Goal: Information Seeking & Learning: Compare options

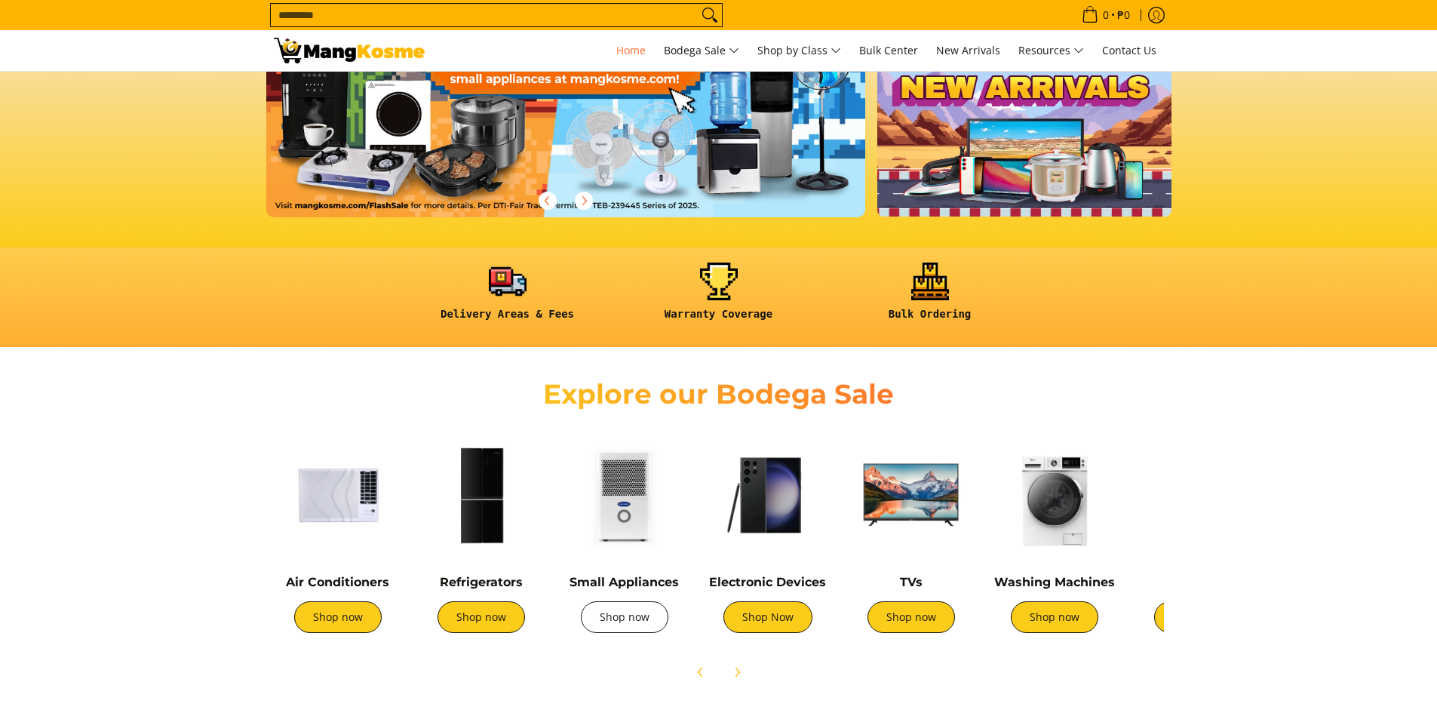
scroll to position [377, 0]
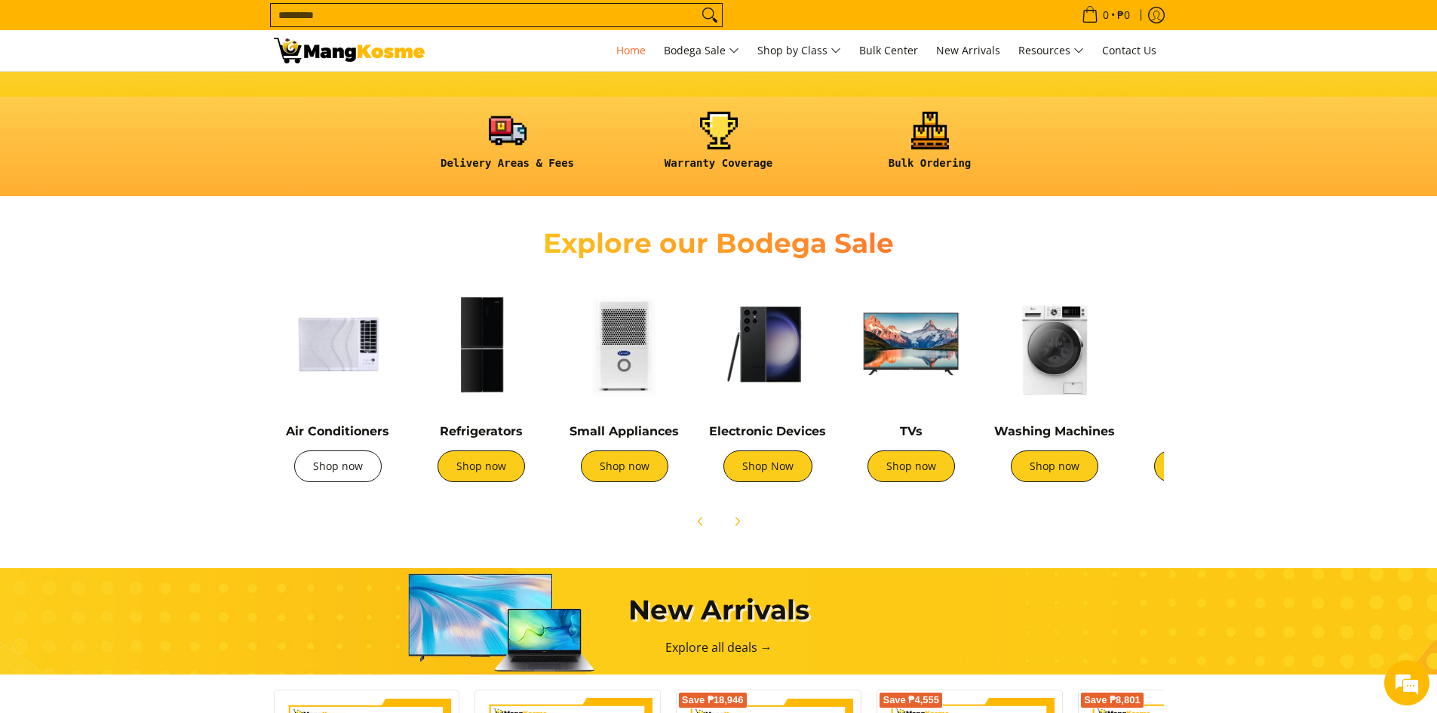
click at [319, 478] on link "Shop now" at bounding box center [338, 466] width 88 height 32
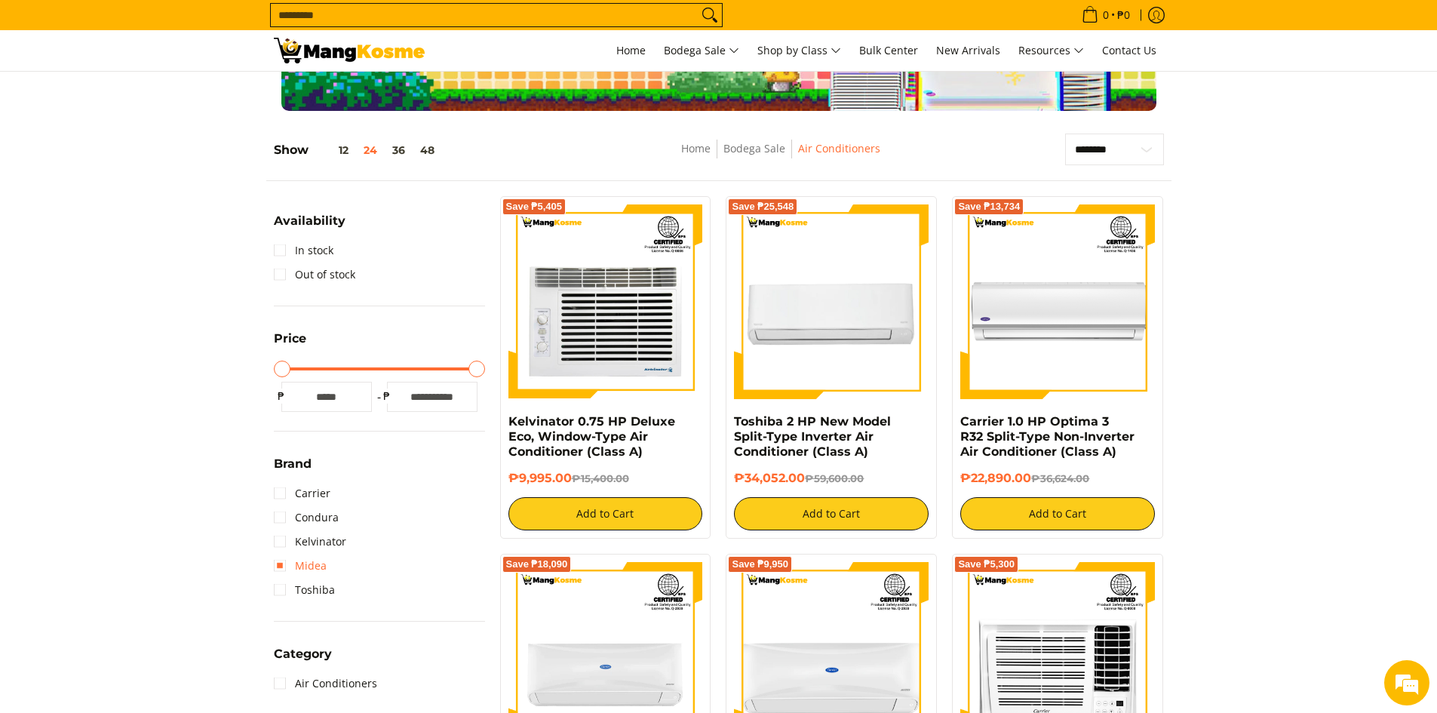
click at [313, 567] on link "Midea" at bounding box center [300, 566] width 53 height 24
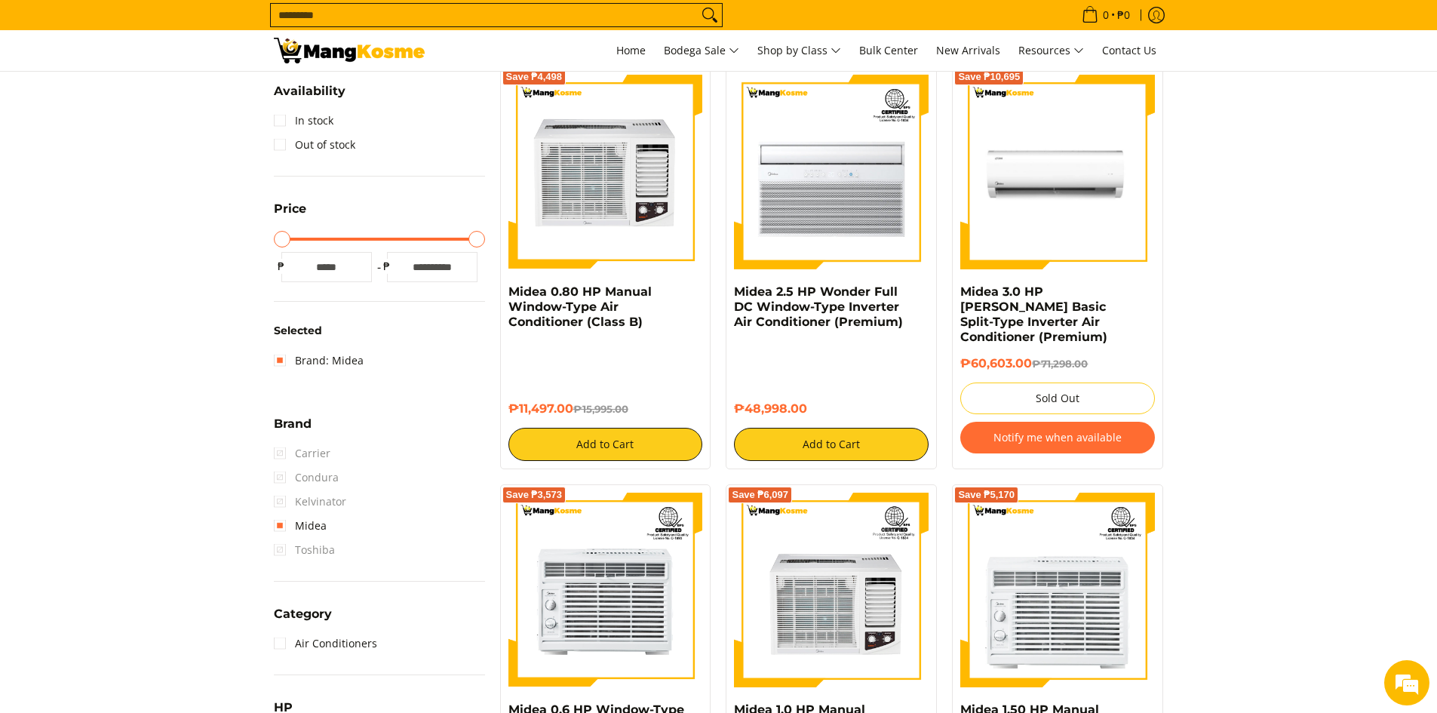
scroll to position [439, 0]
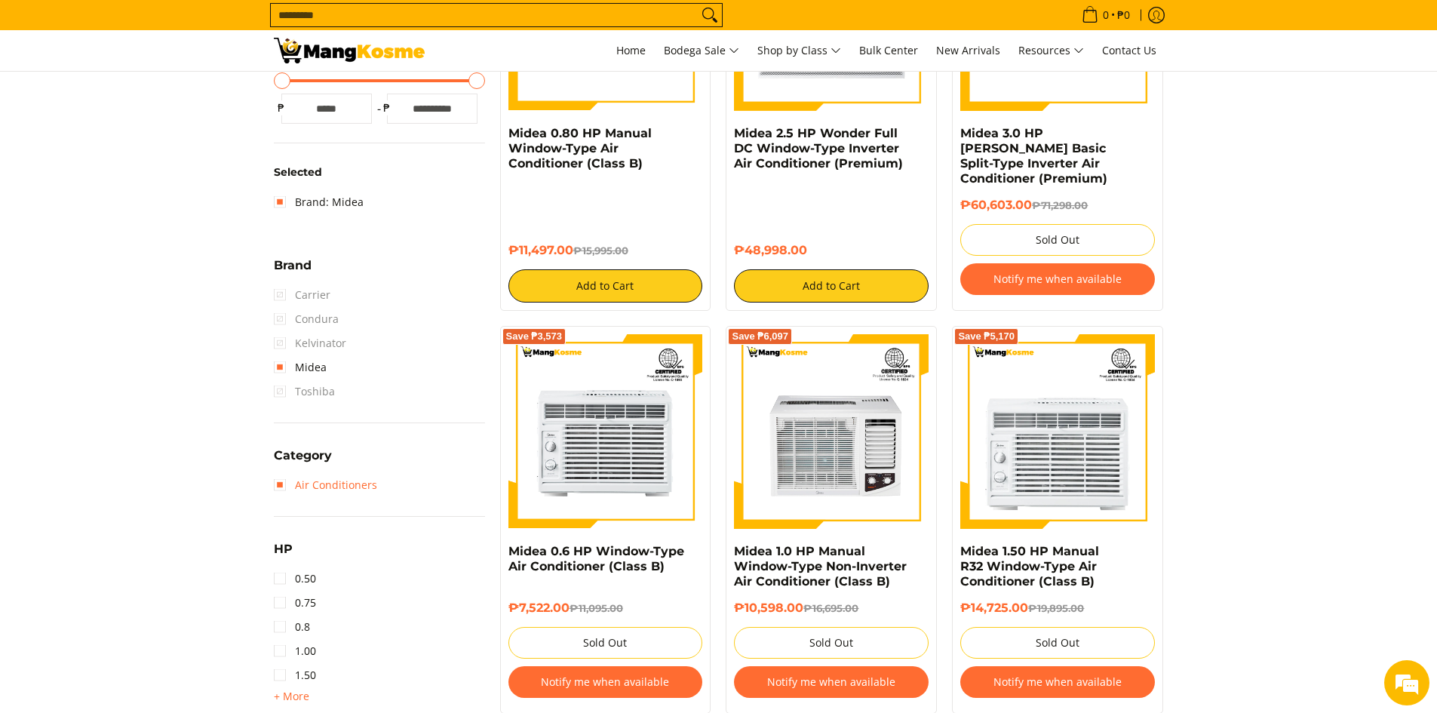
click at [311, 494] on link "Air Conditioners" at bounding box center [325, 485] width 103 height 24
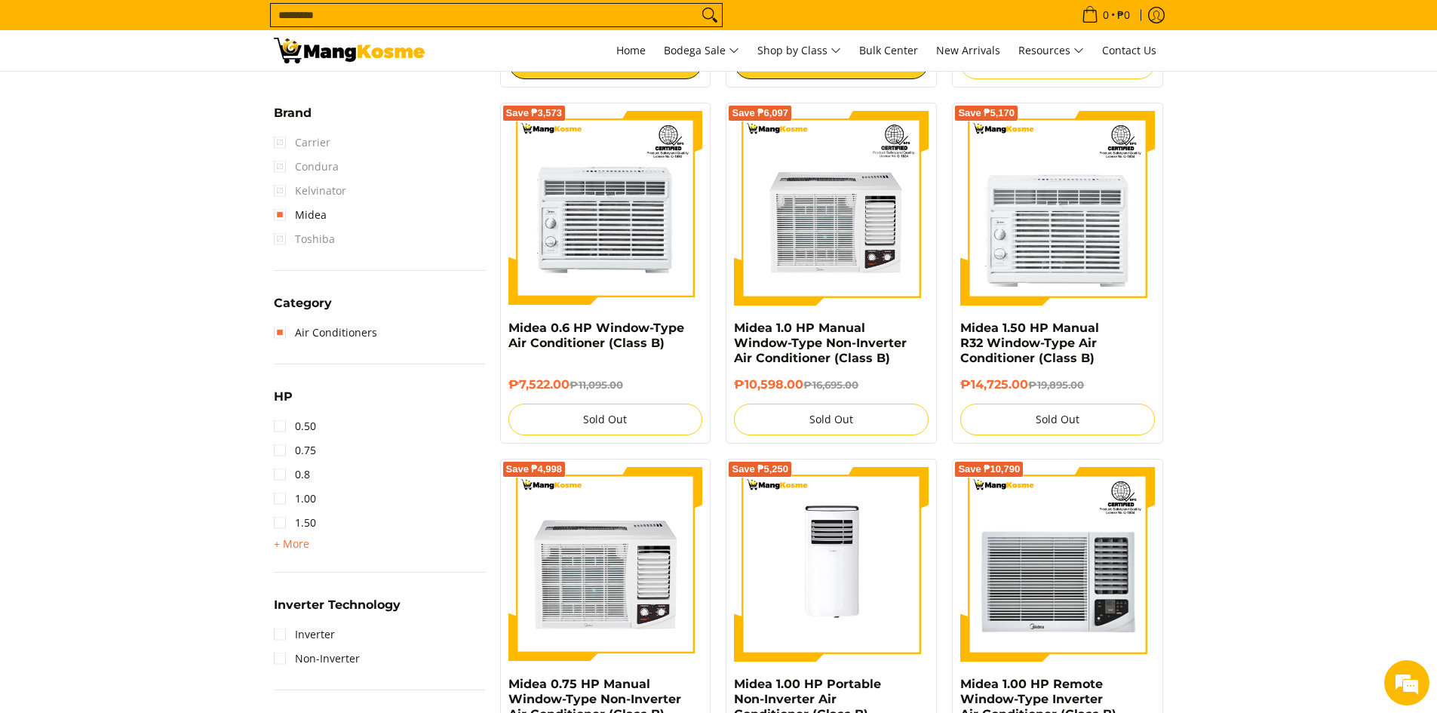
scroll to position [816, 0]
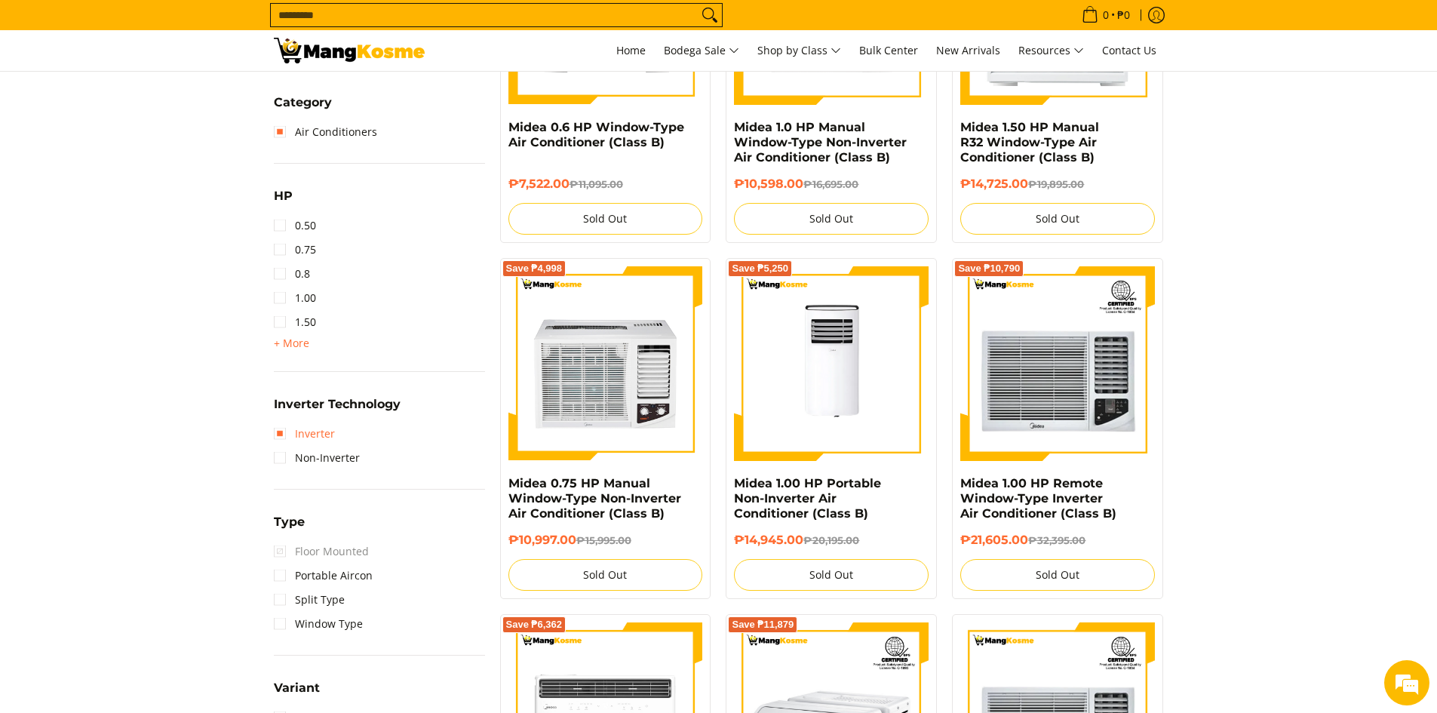
click at [312, 434] on link "Inverter" at bounding box center [304, 434] width 61 height 24
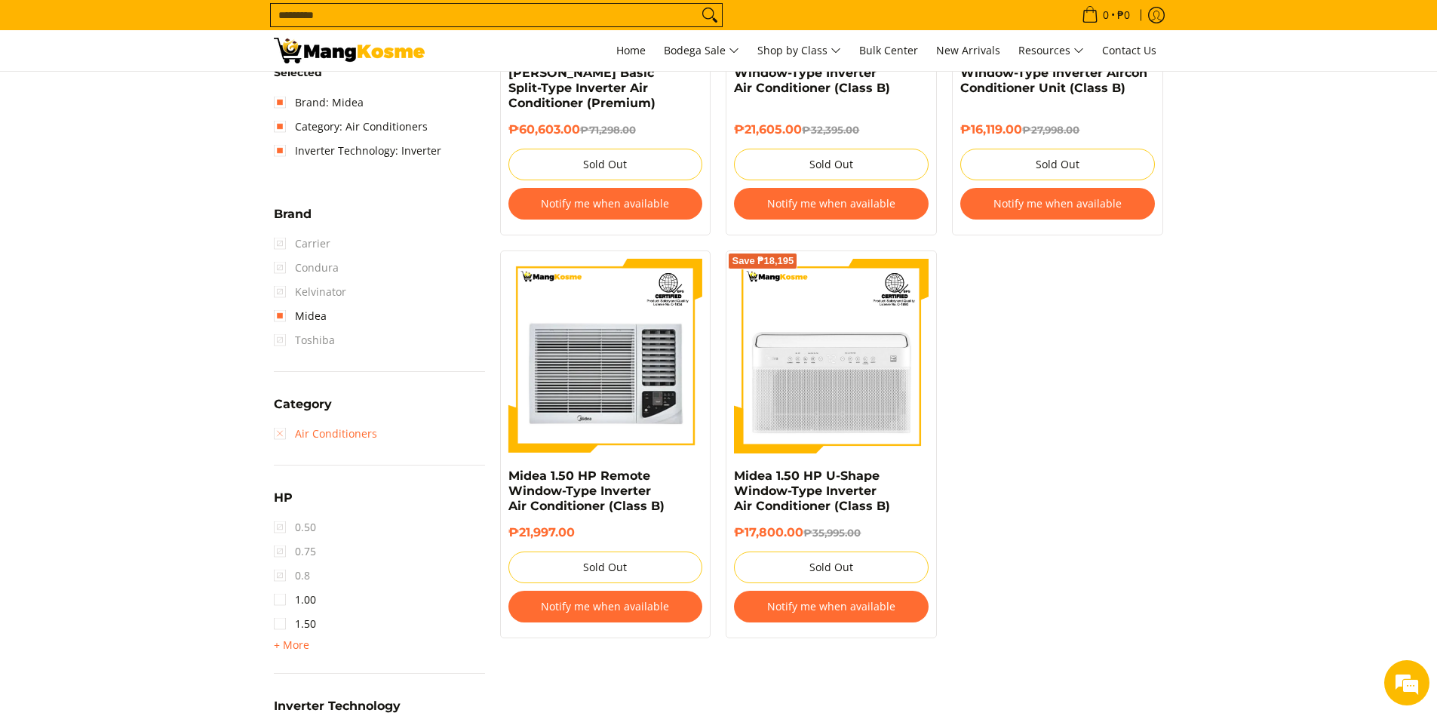
click at [312, 441] on link "Air Conditioners" at bounding box center [325, 434] width 103 height 24
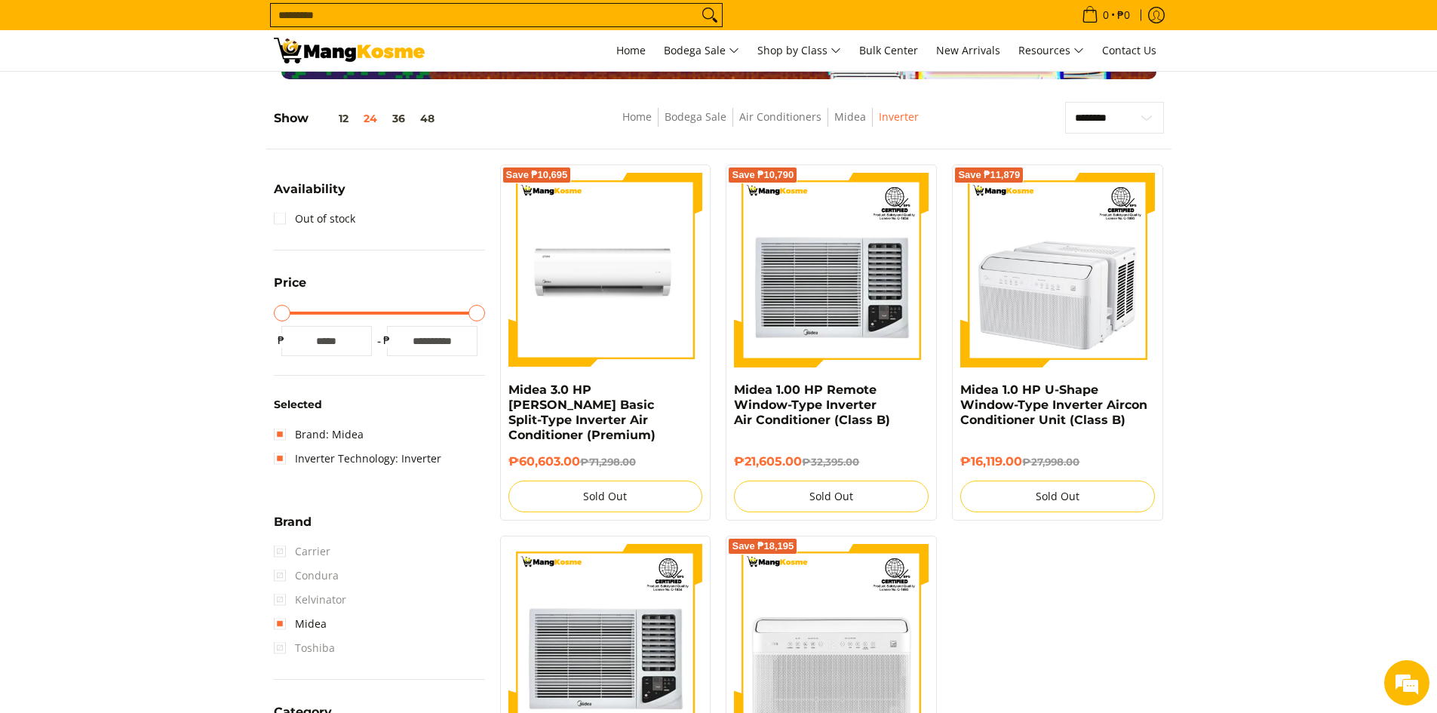
scroll to position [288, 0]
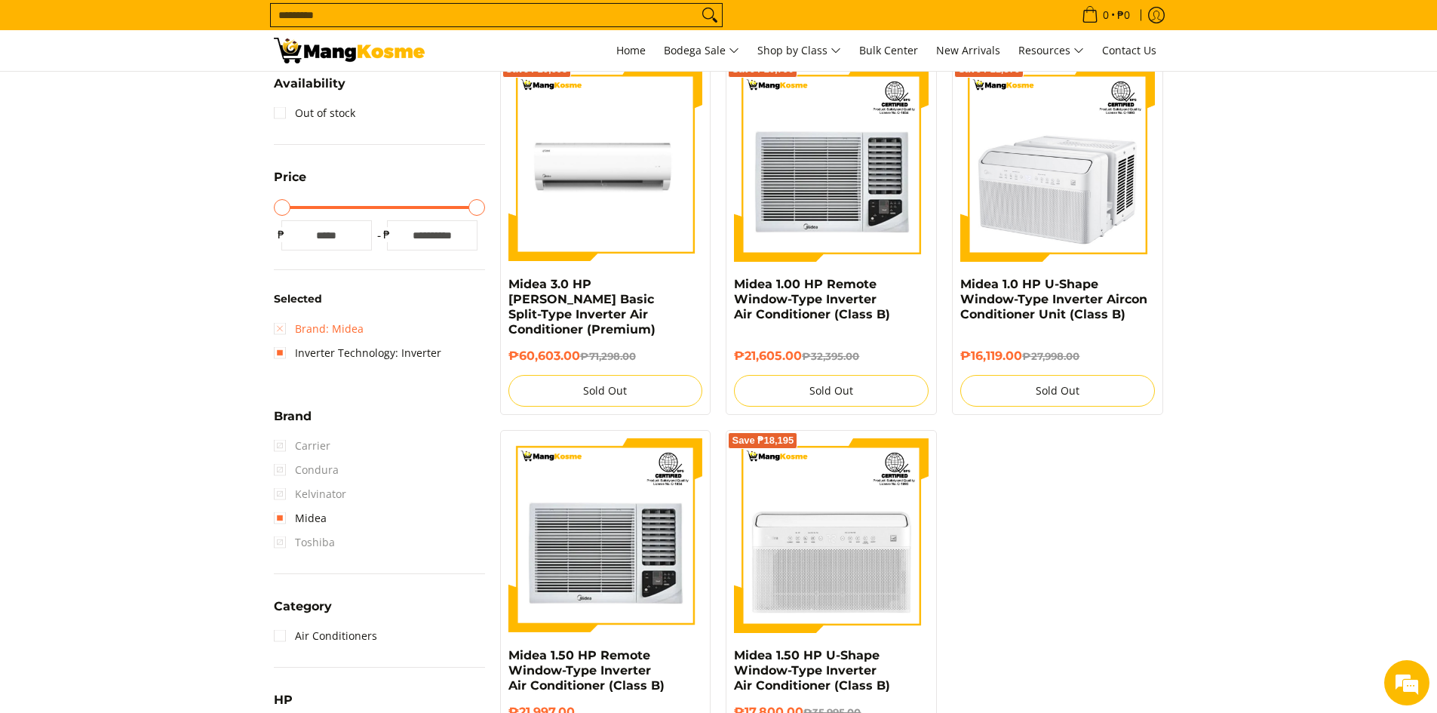
click at [330, 327] on link "Brand: Midea" at bounding box center [319, 329] width 90 height 24
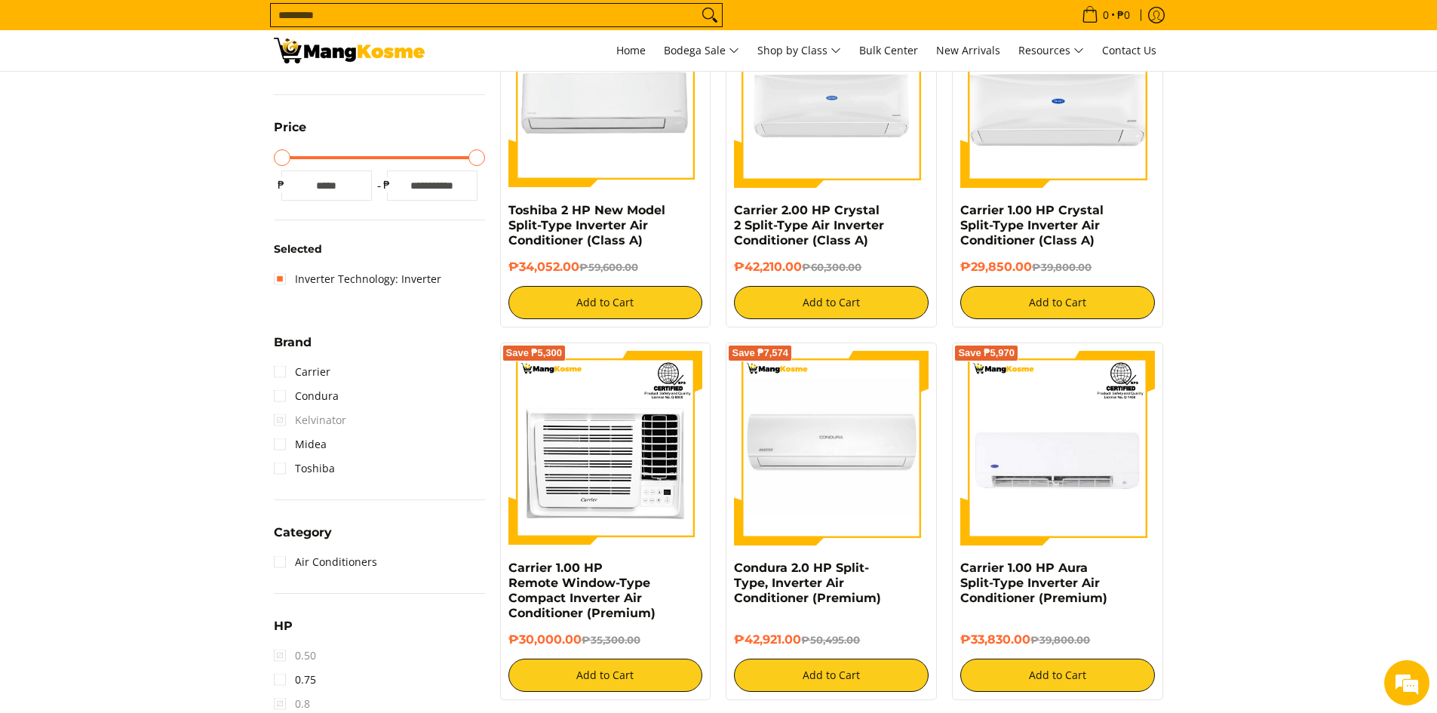
scroll to position [364, 0]
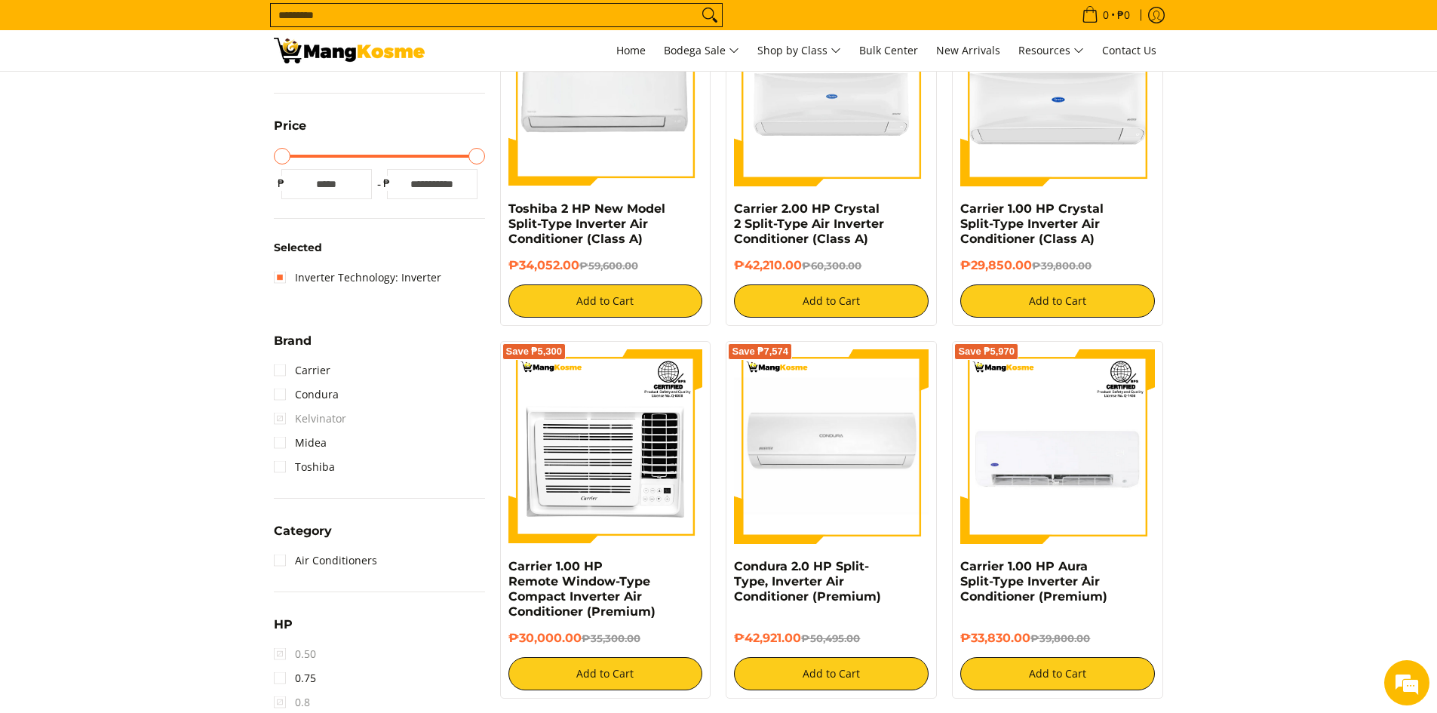
click at [314, 419] on span "Kelvinator" at bounding box center [310, 419] width 72 height 24
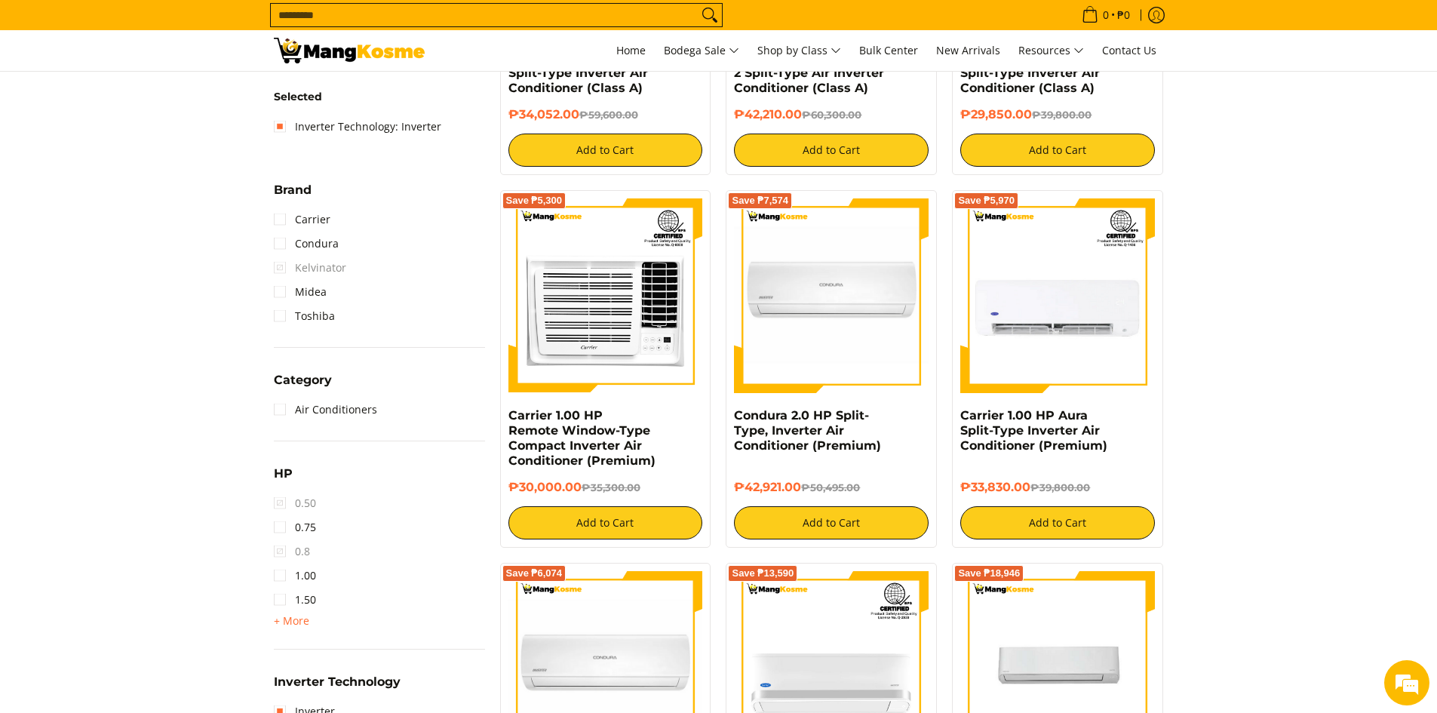
scroll to position [665, 0]
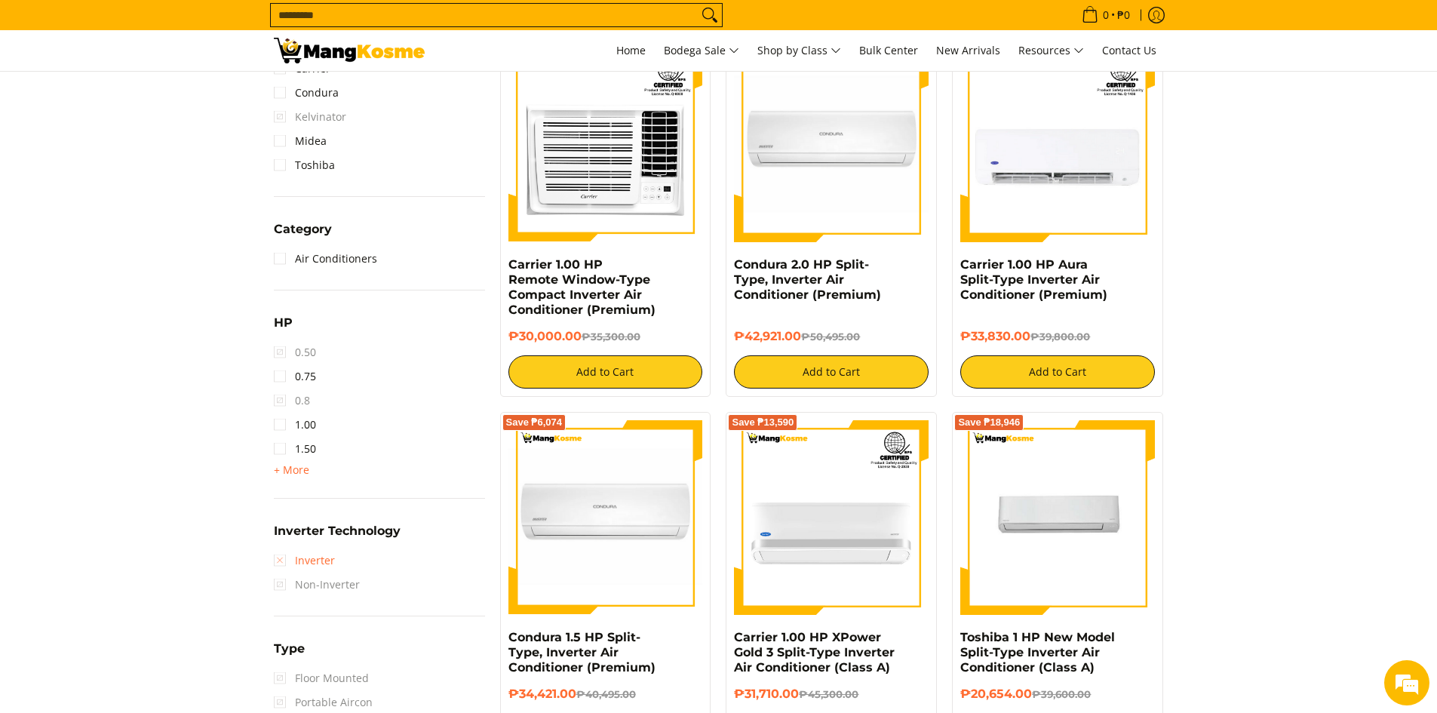
click at [322, 562] on link "Inverter" at bounding box center [304, 561] width 61 height 24
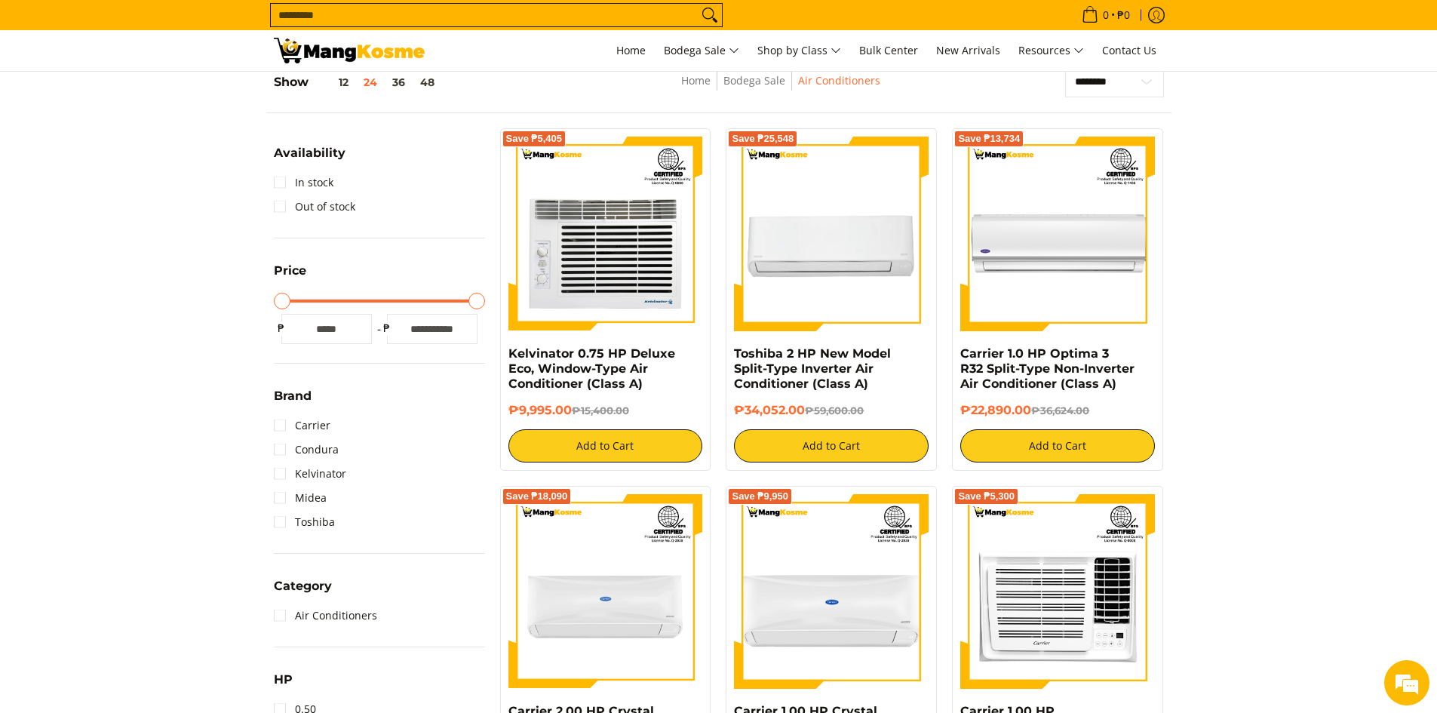
scroll to position [213, 0]
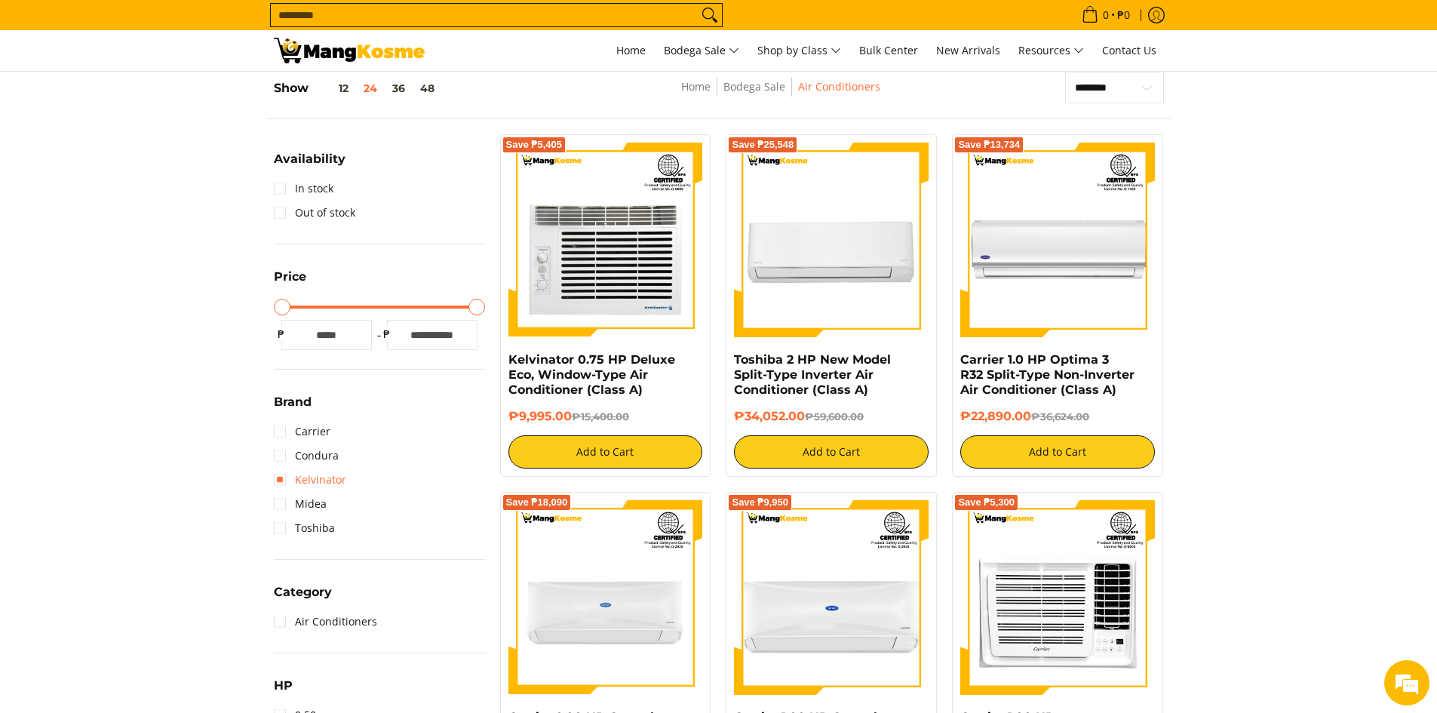
click at [306, 477] on link "Kelvinator" at bounding box center [310, 480] width 72 height 24
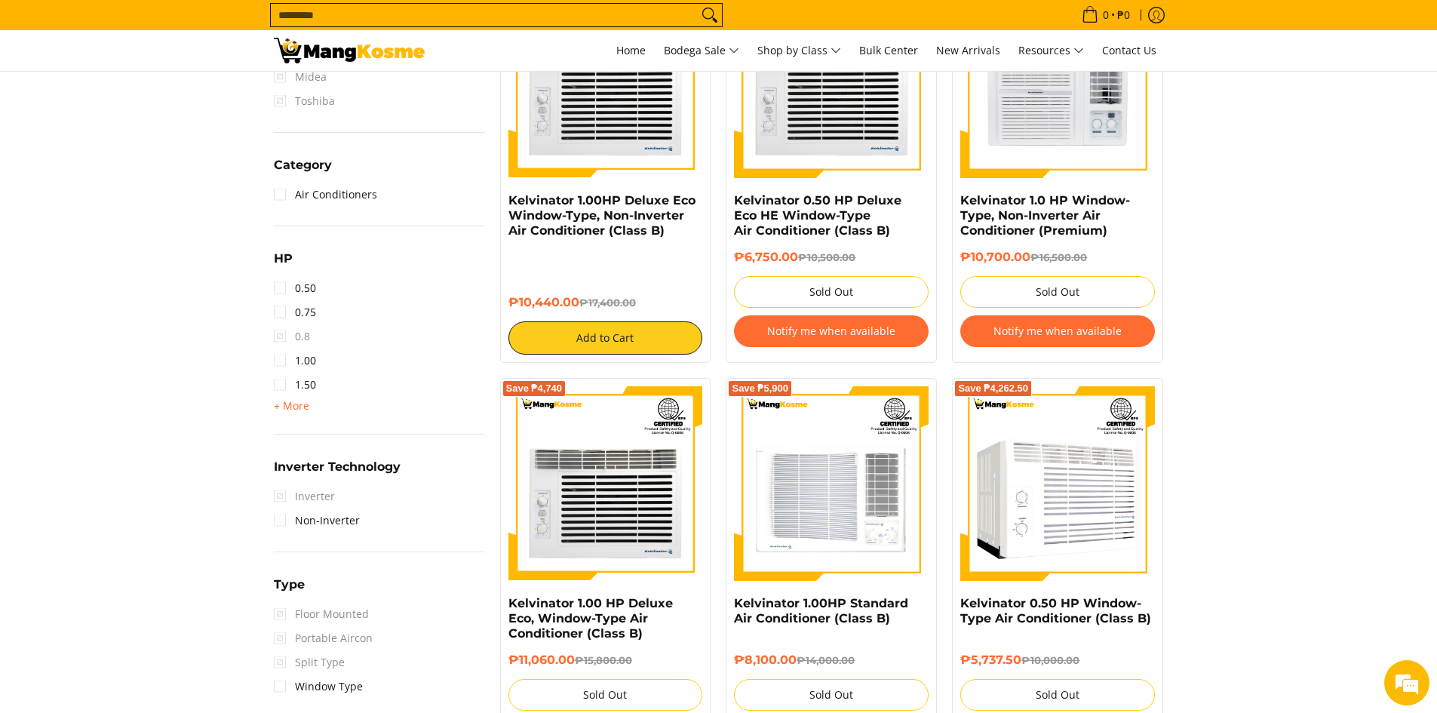
scroll to position [741, 0]
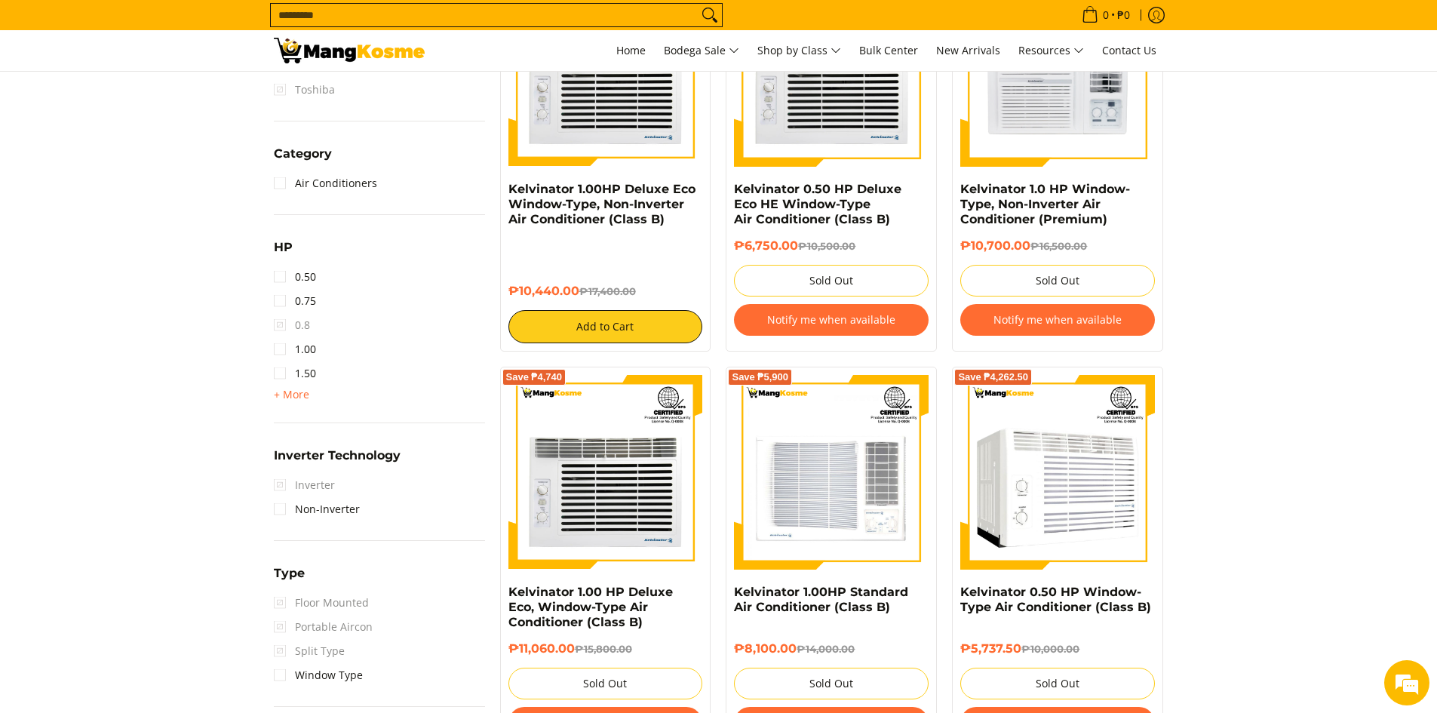
click at [298, 488] on span "Inverter" at bounding box center [304, 485] width 61 height 24
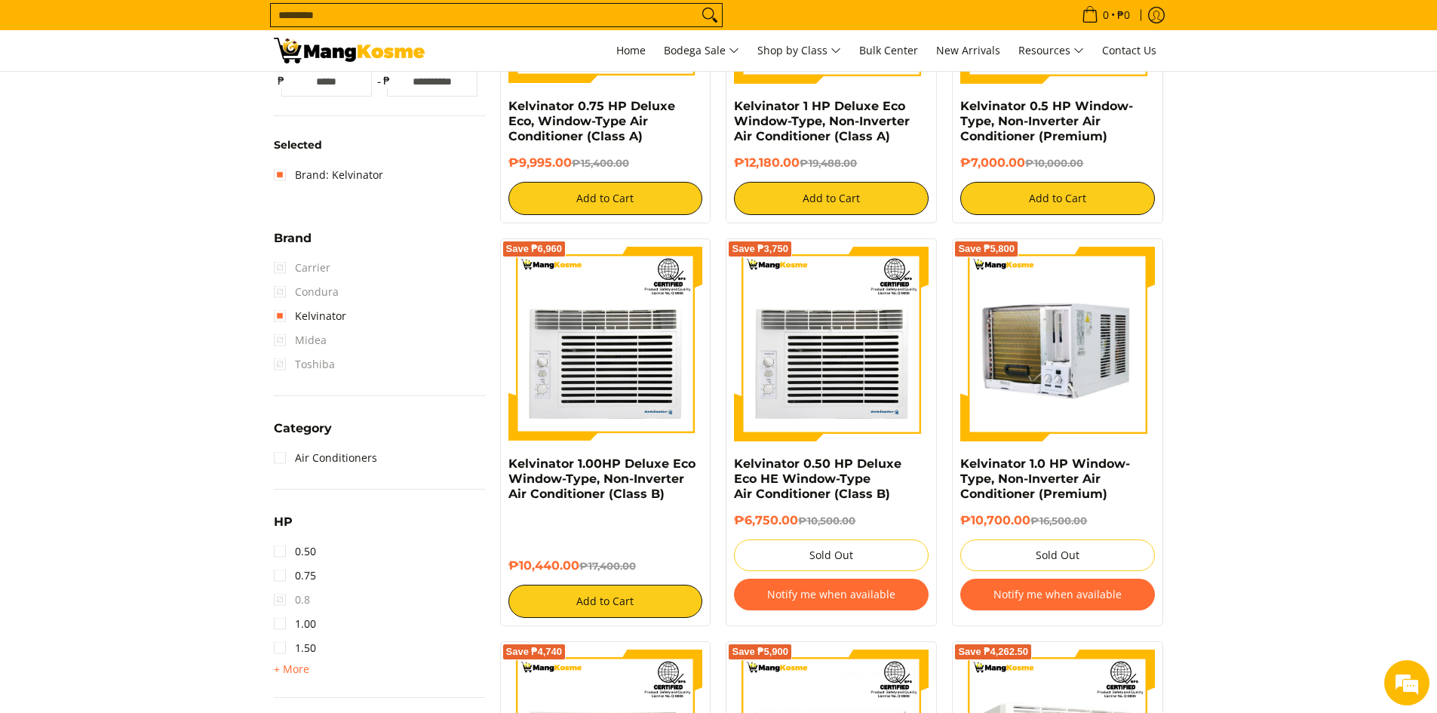
scroll to position [439, 0]
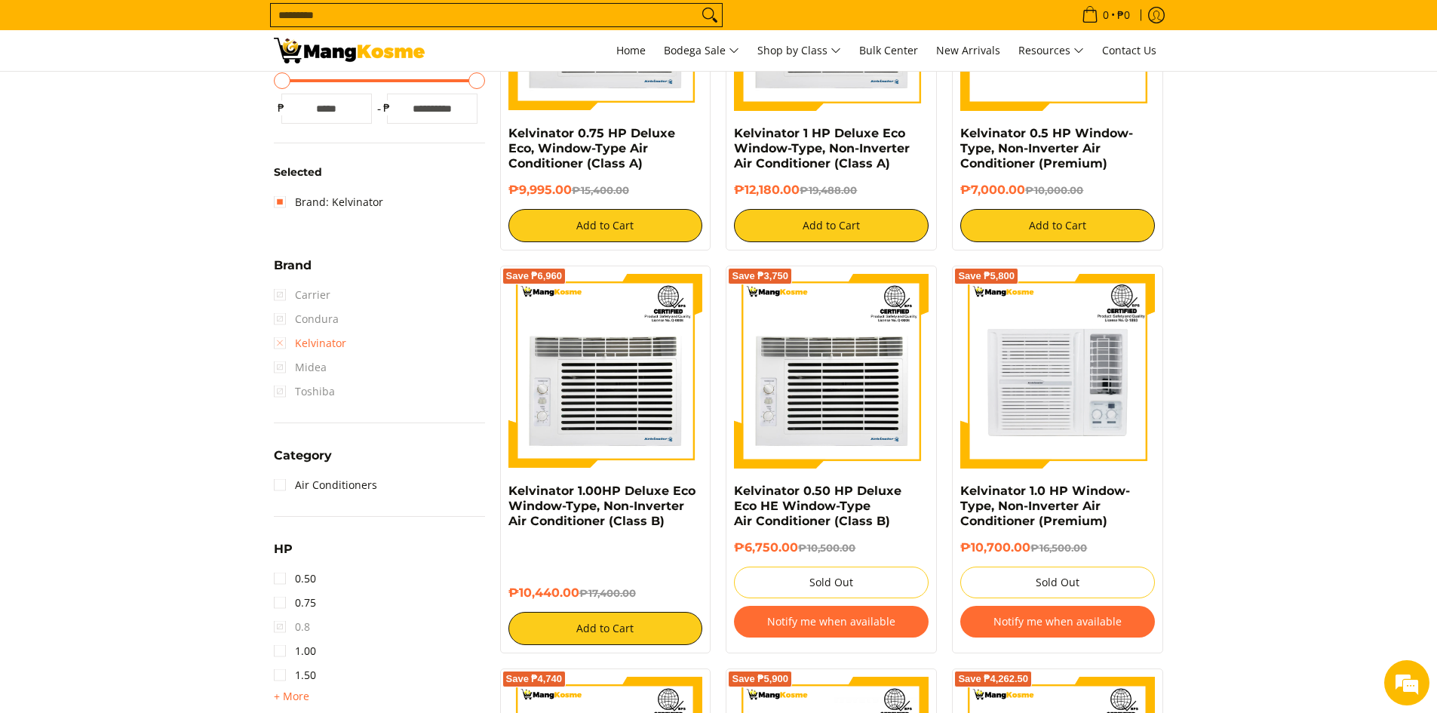
click at [315, 343] on link "Kelvinator" at bounding box center [310, 343] width 72 height 24
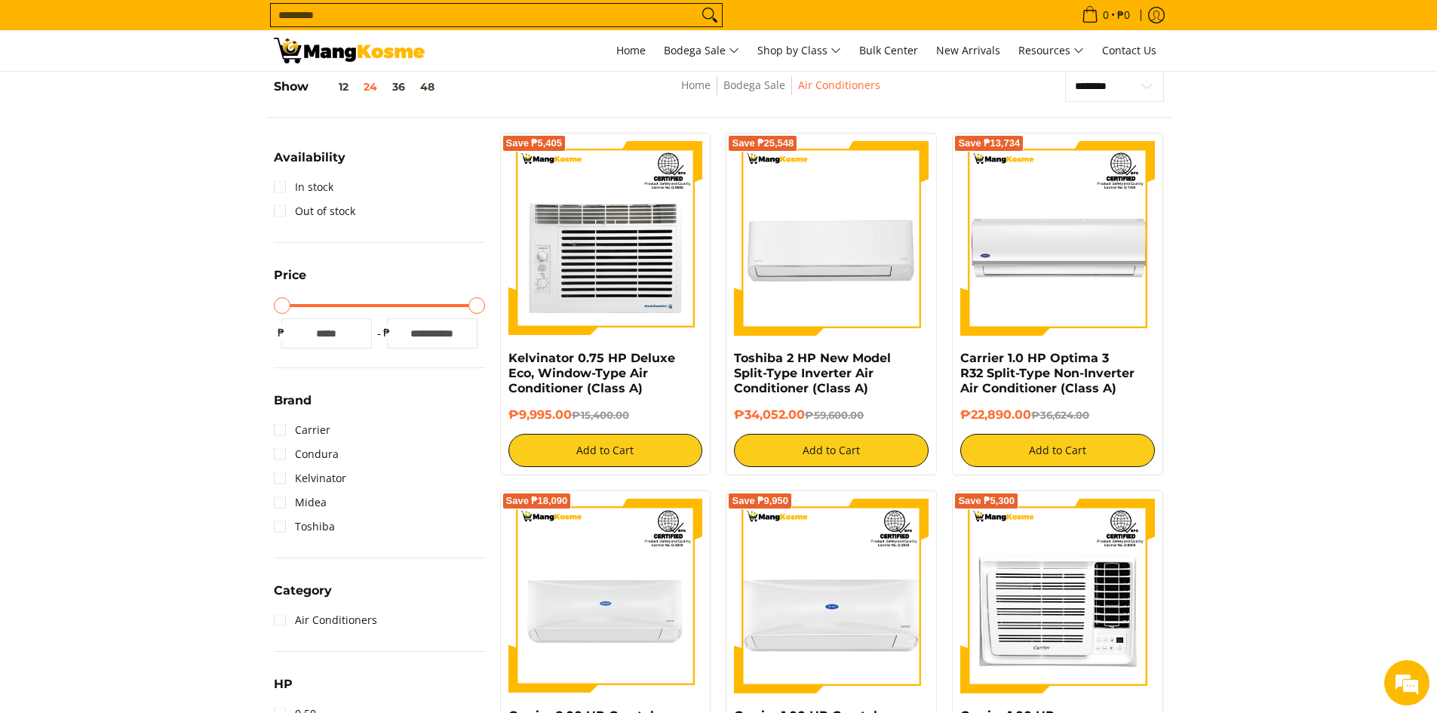
scroll to position [213, 0]
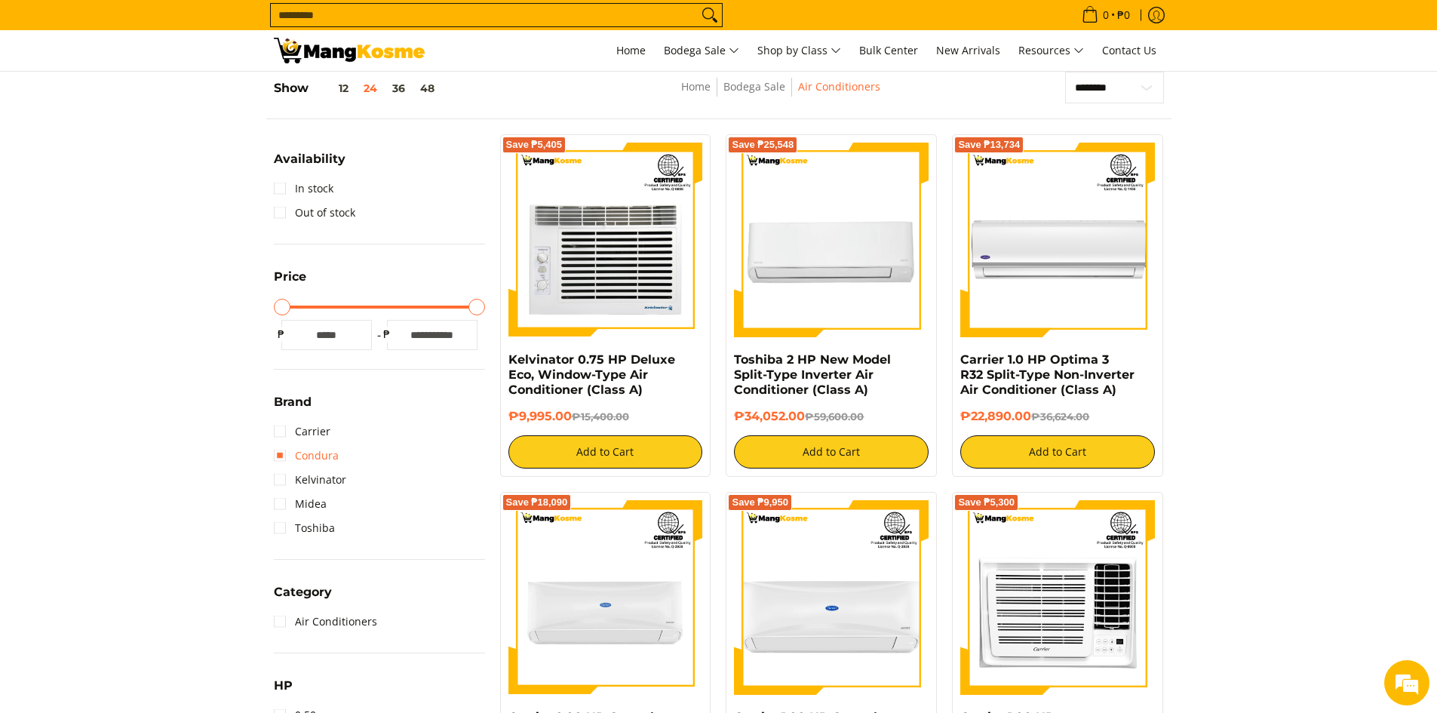
click at [328, 445] on link "Condura" at bounding box center [306, 456] width 65 height 24
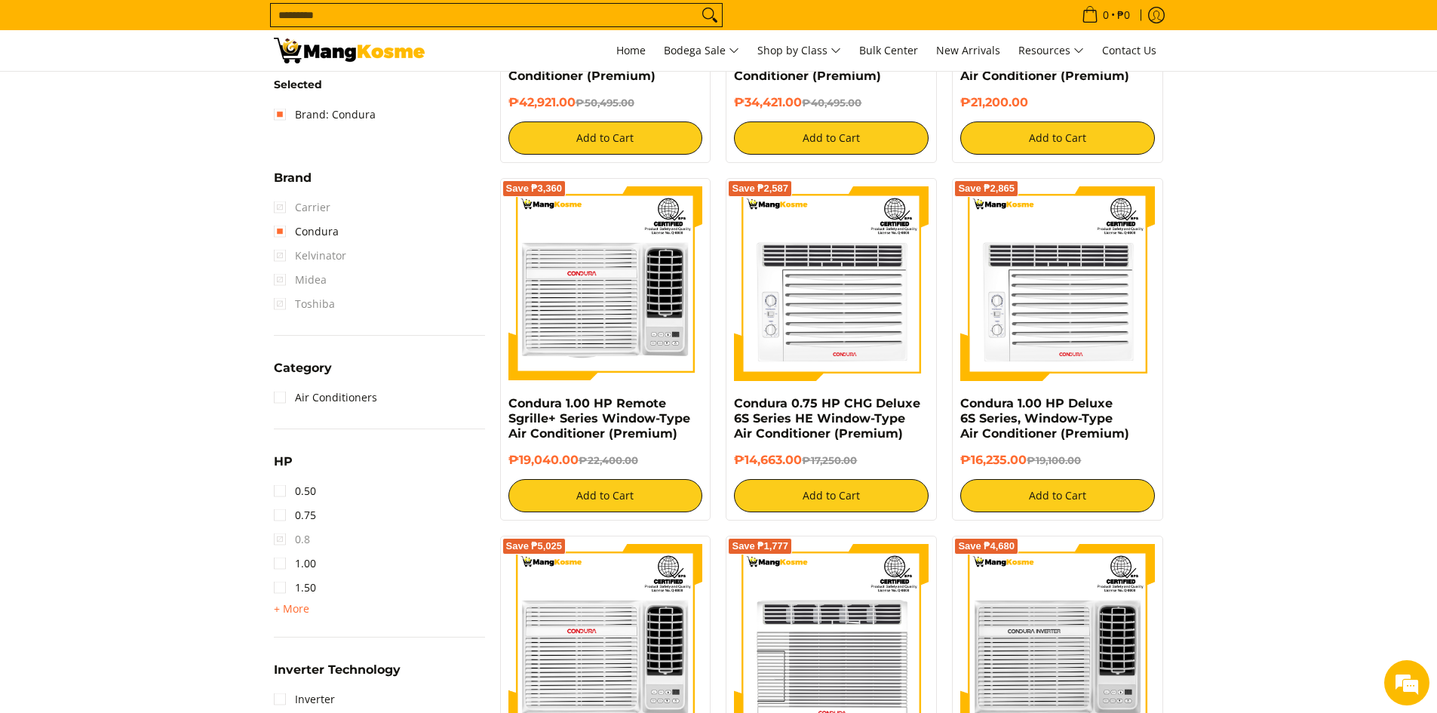
scroll to position [591, 0]
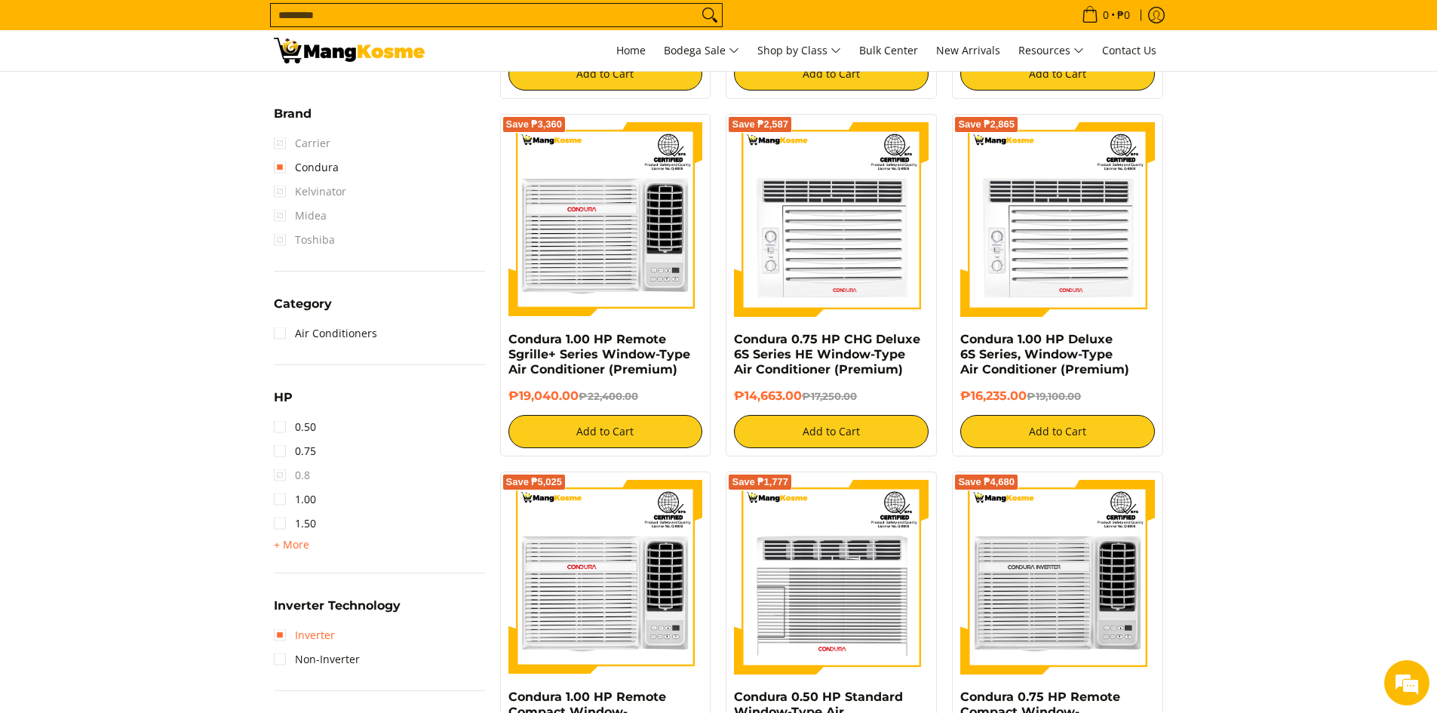
click at [324, 635] on link "Inverter" at bounding box center [304, 635] width 61 height 24
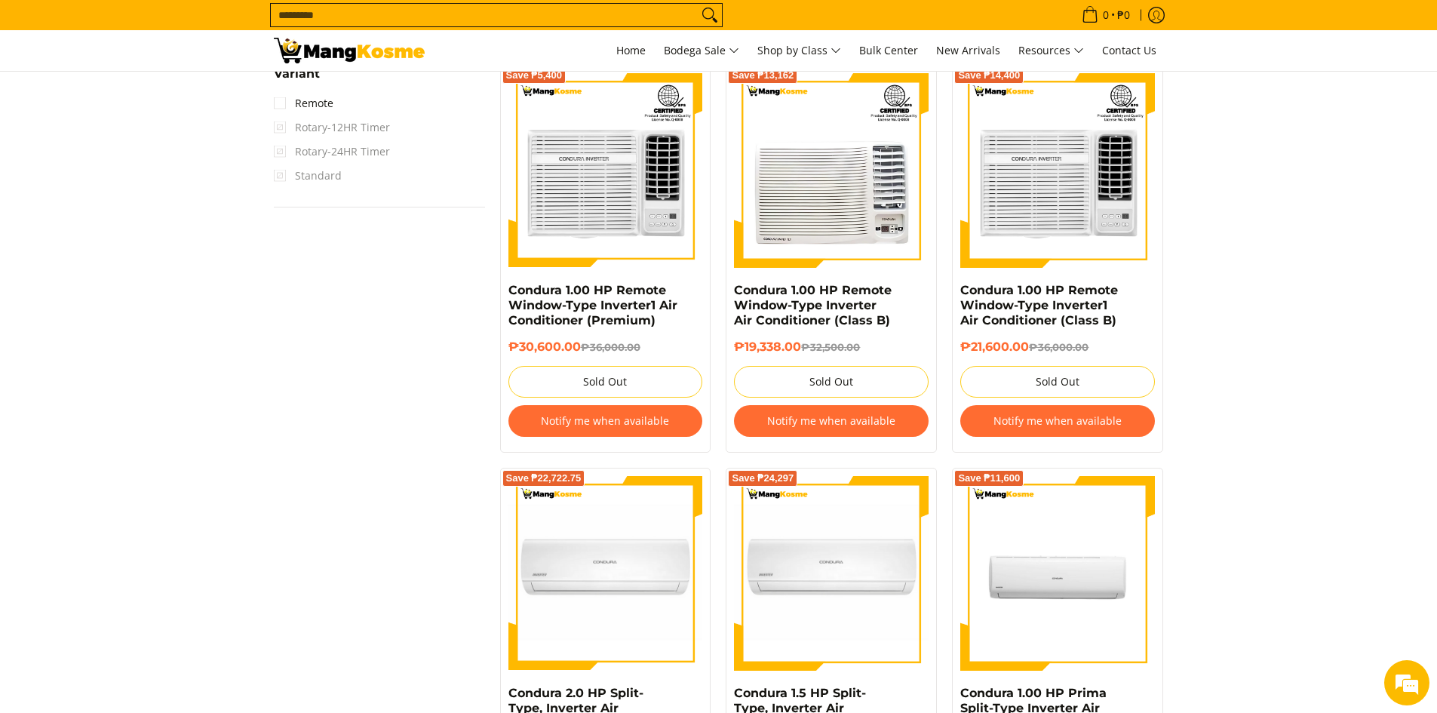
scroll to position [1420, 0]
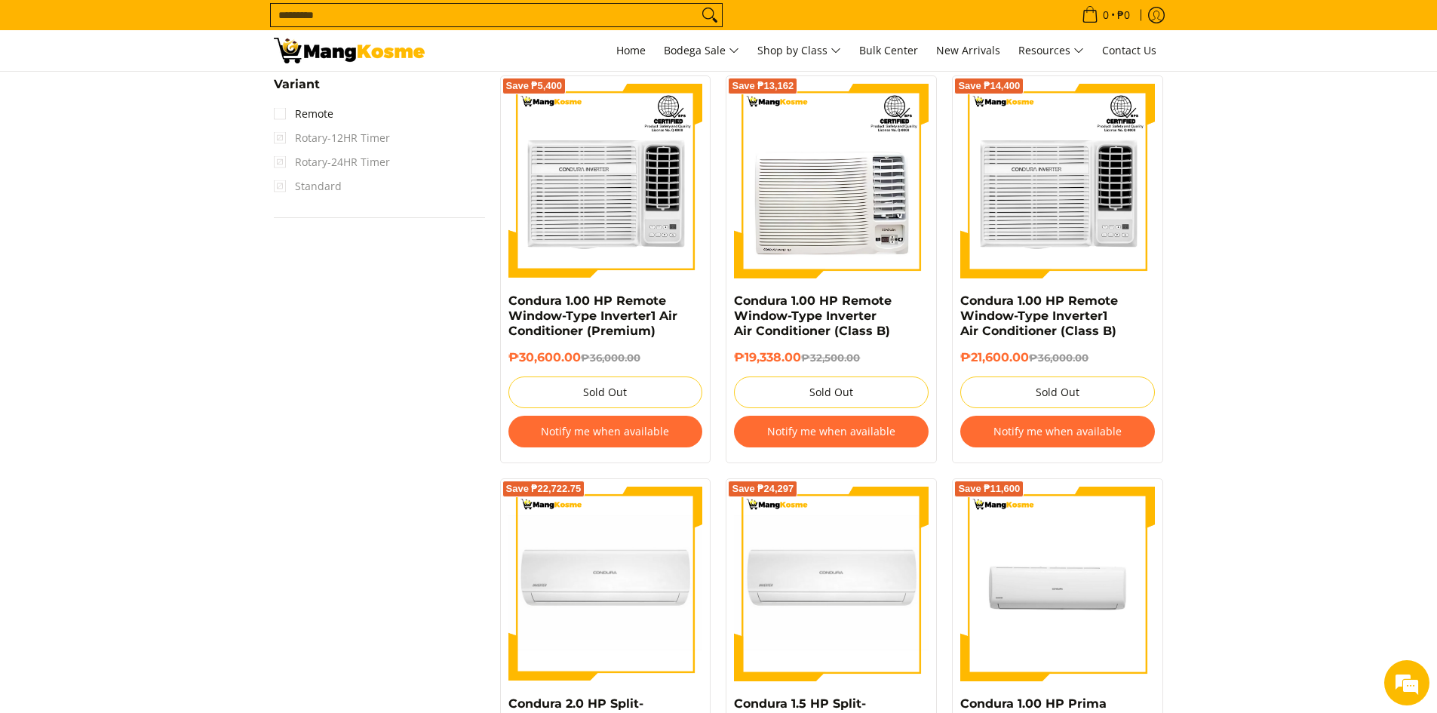
click at [715, 434] on div "Save ₱5,400 Condura 1.00 HP Remote Window-Type Inverter1 Air Conditioner (Premi…" at bounding box center [606, 269] width 226 height 388
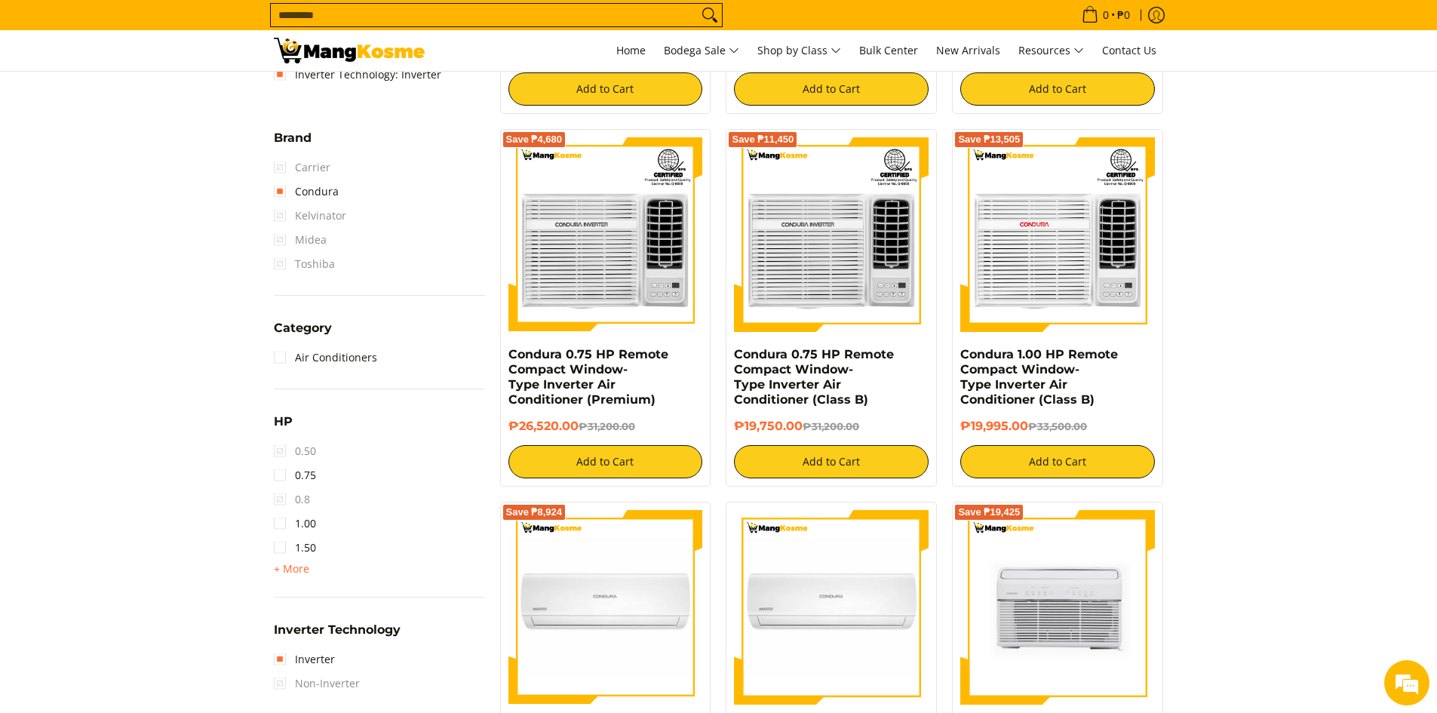
scroll to position [590, 0]
click at [312, 197] on link "Condura" at bounding box center [306, 192] width 65 height 24
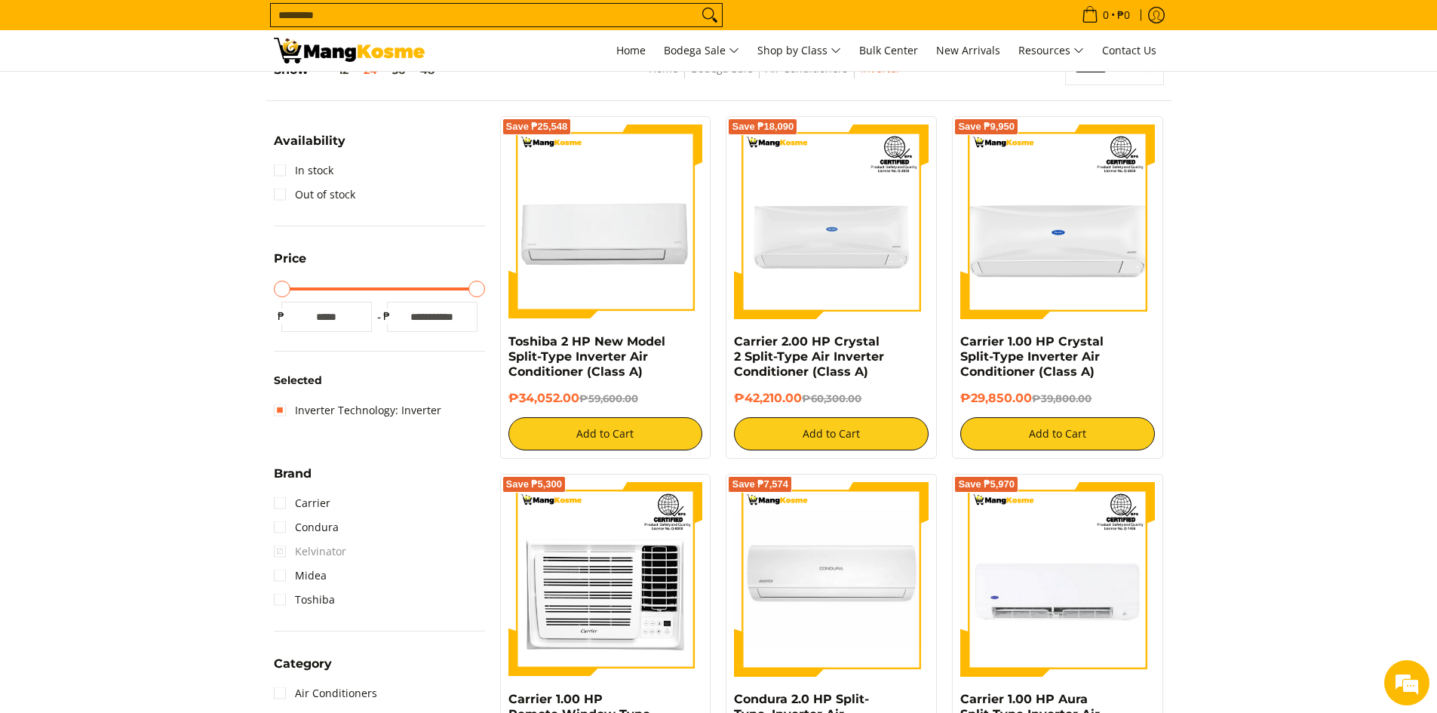
scroll to position [213, 0]
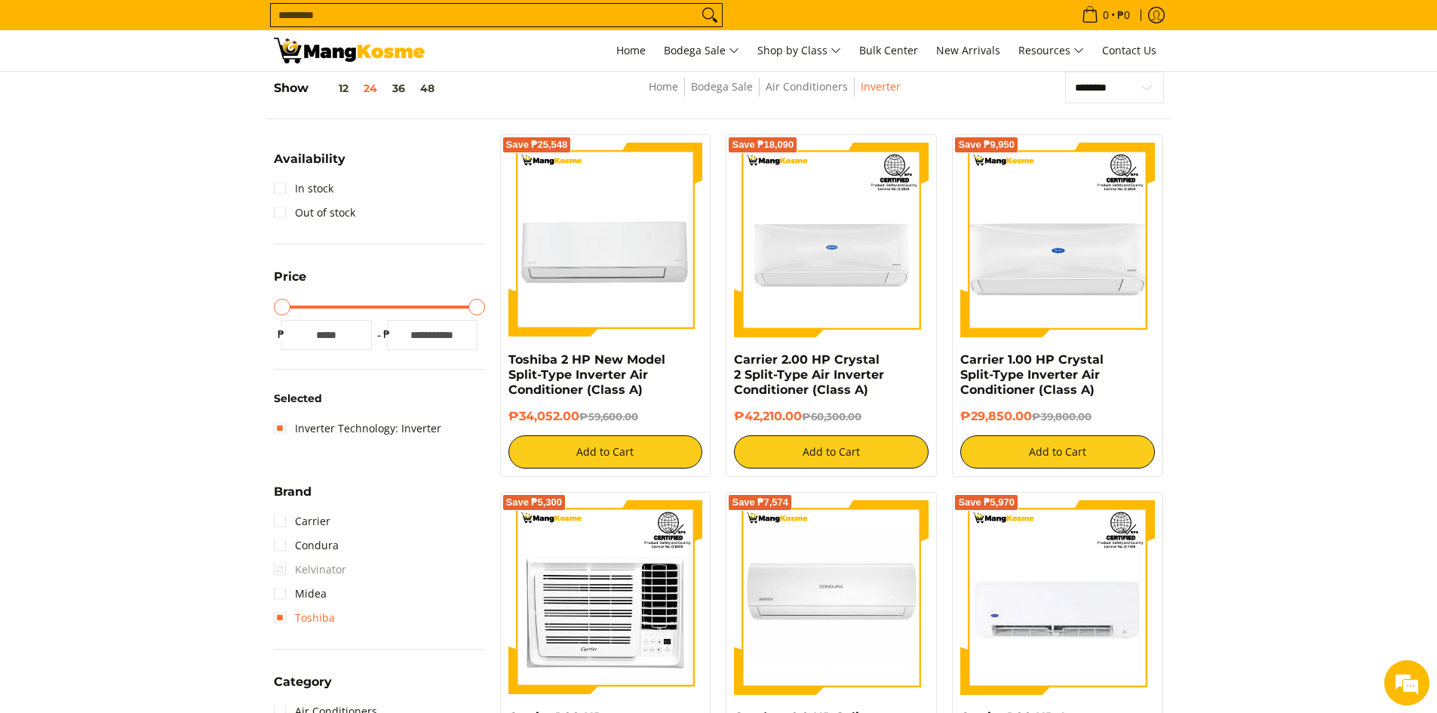
click at [321, 623] on link "Toshiba" at bounding box center [304, 618] width 61 height 24
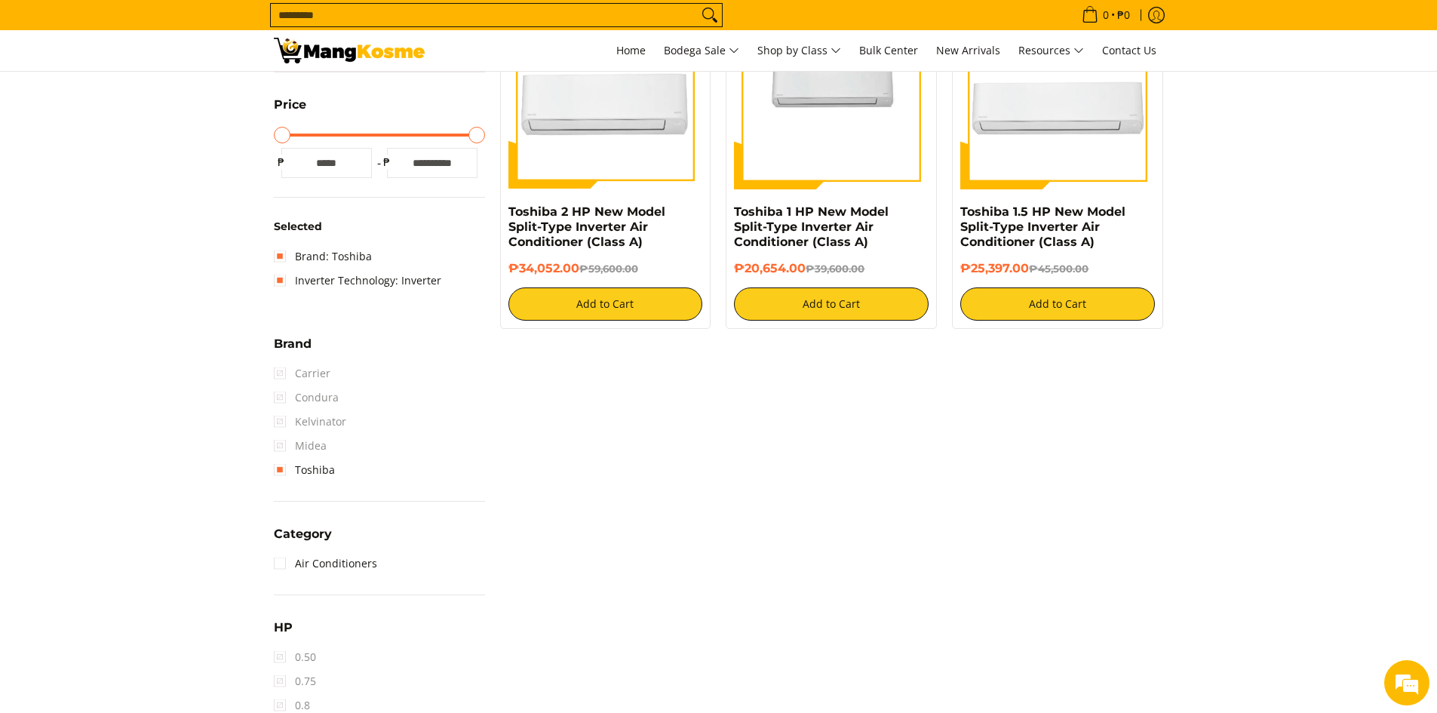
scroll to position [288, 0]
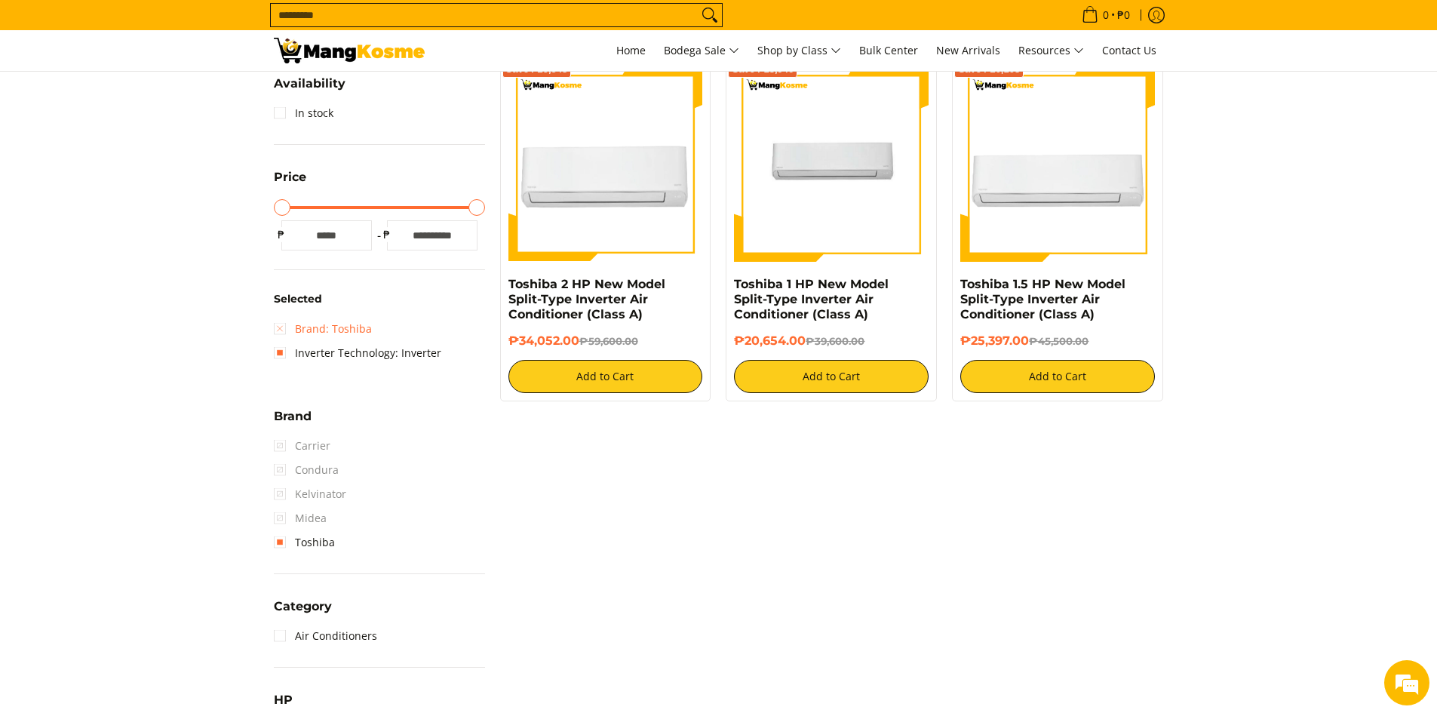
click at [327, 329] on link "Brand: Toshiba" at bounding box center [323, 329] width 98 height 24
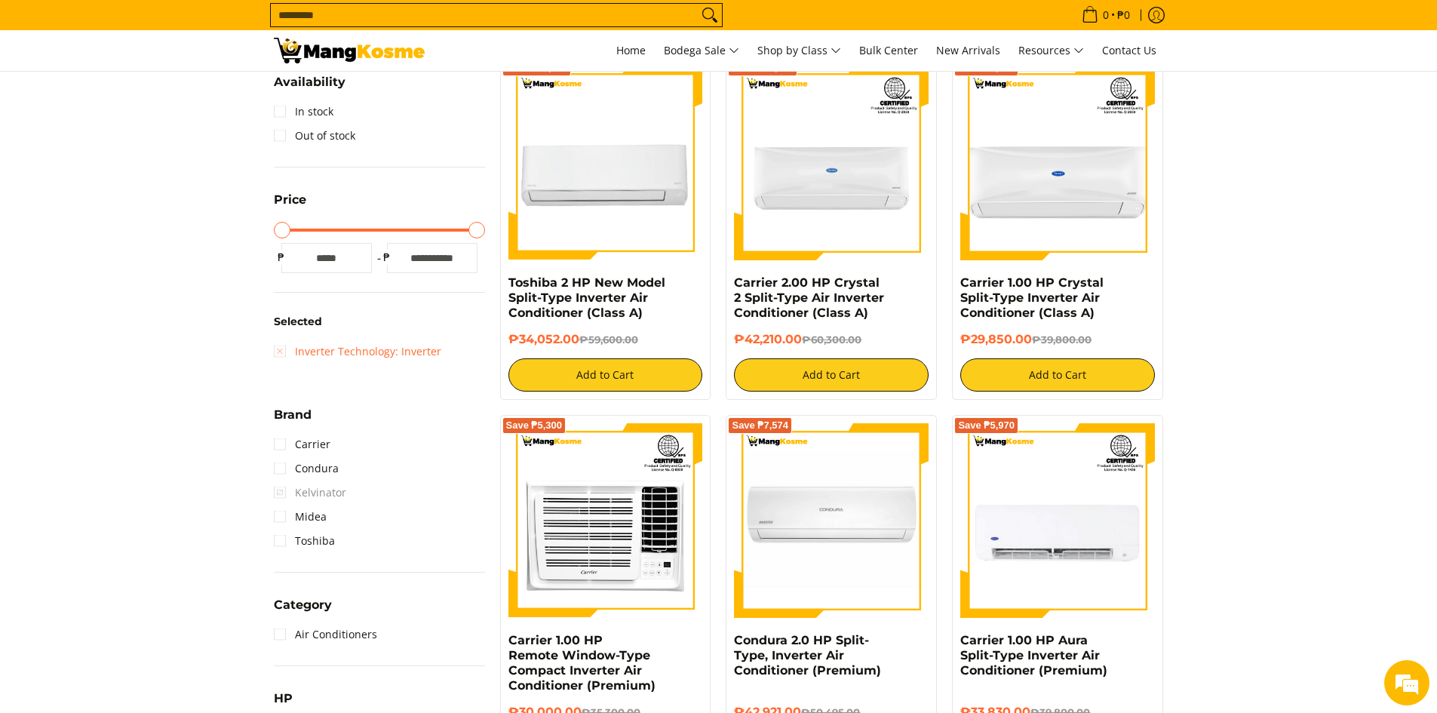
scroll to position [439, 0]
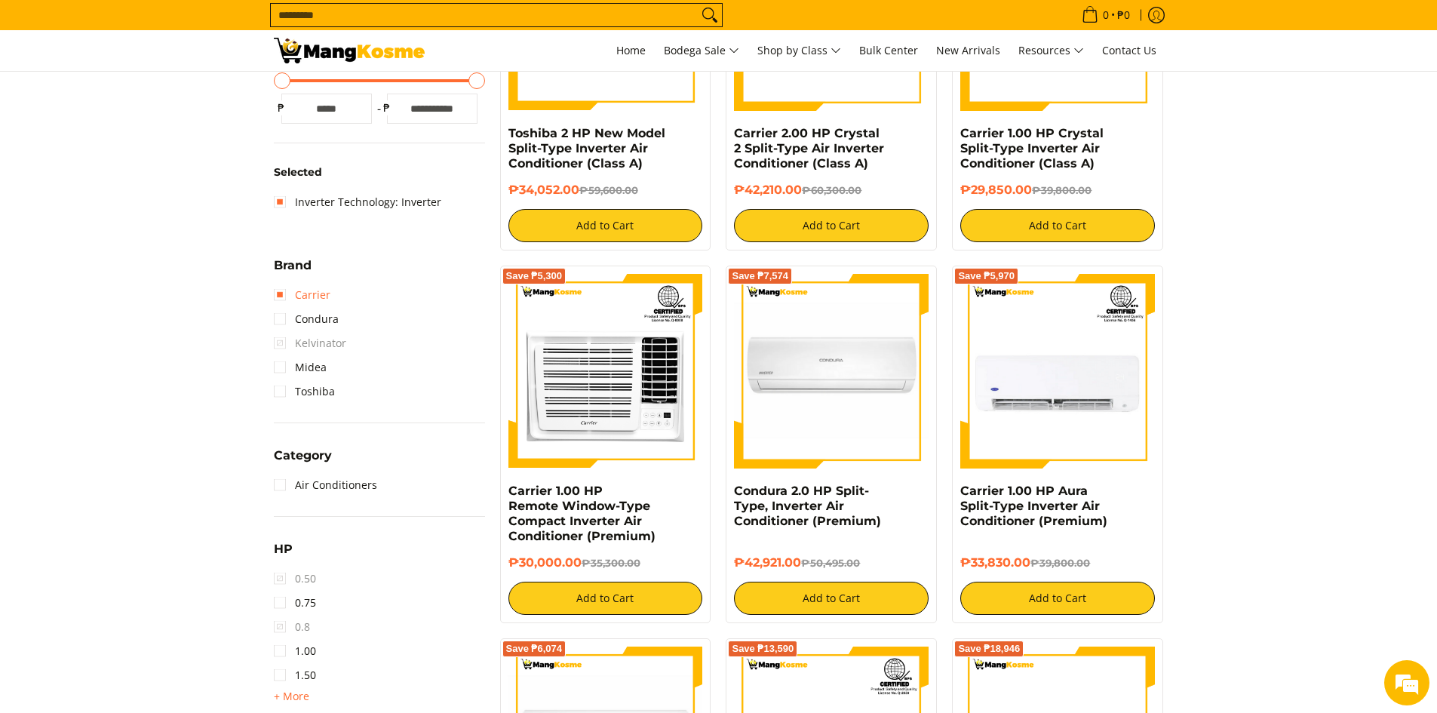
click at [315, 299] on link "Carrier" at bounding box center [302, 295] width 57 height 24
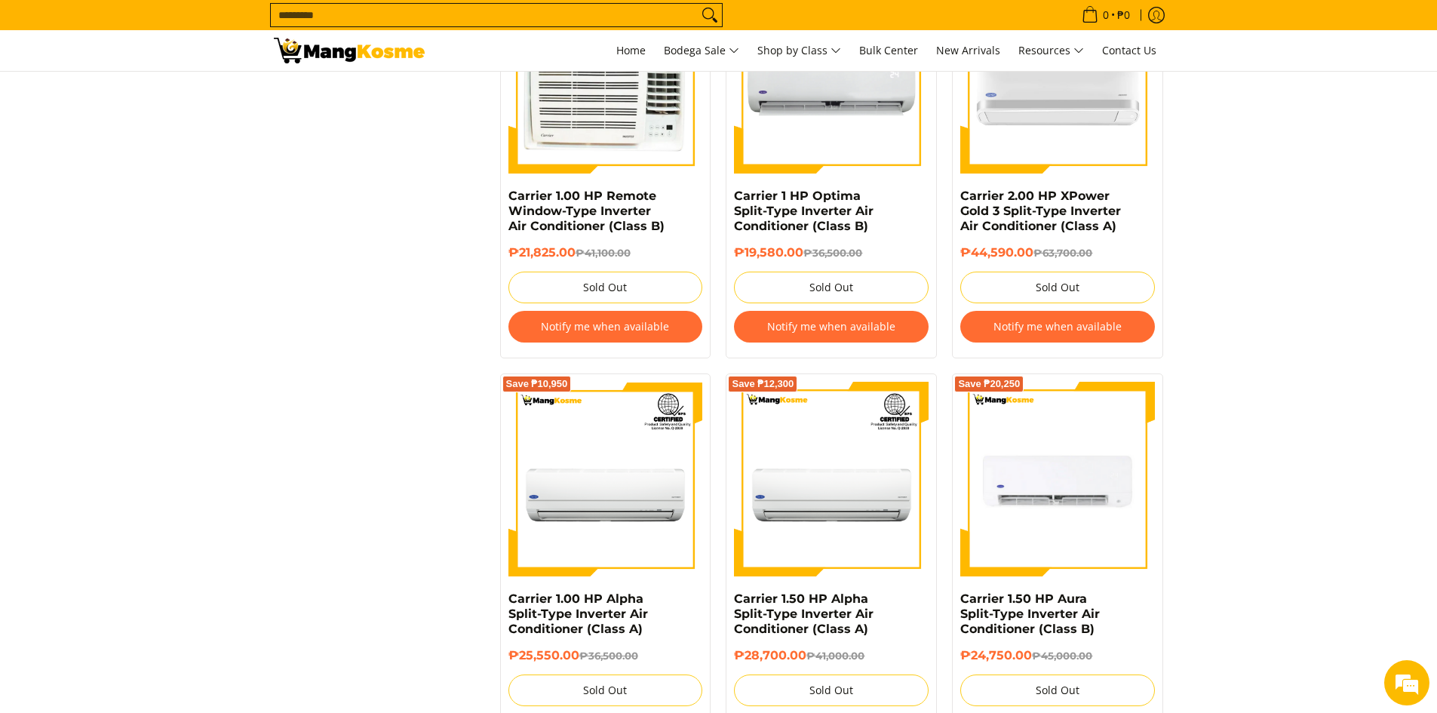
scroll to position [2854, 0]
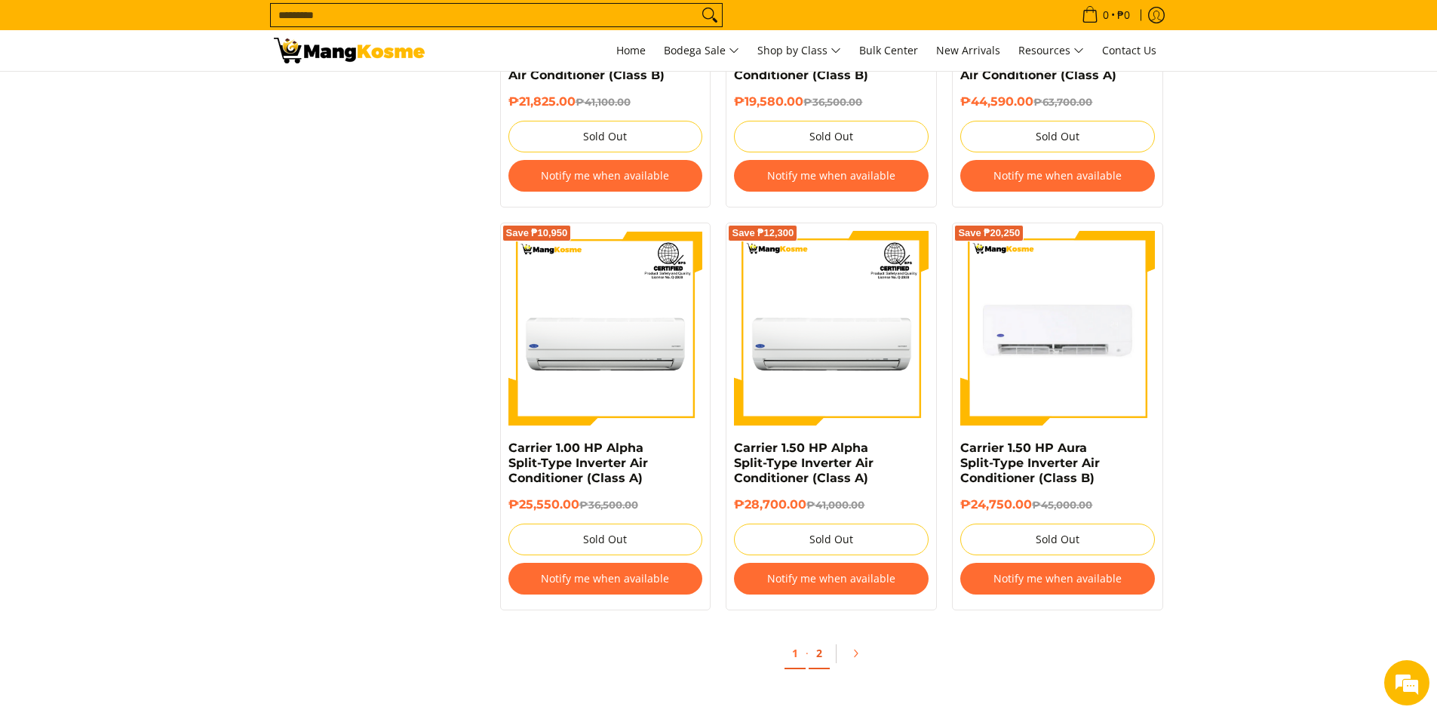
click at [825, 659] on link "2" at bounding box center [819, 653] width 21 height 31
